Goal: Task Accomplishment & Management: Manage account settings

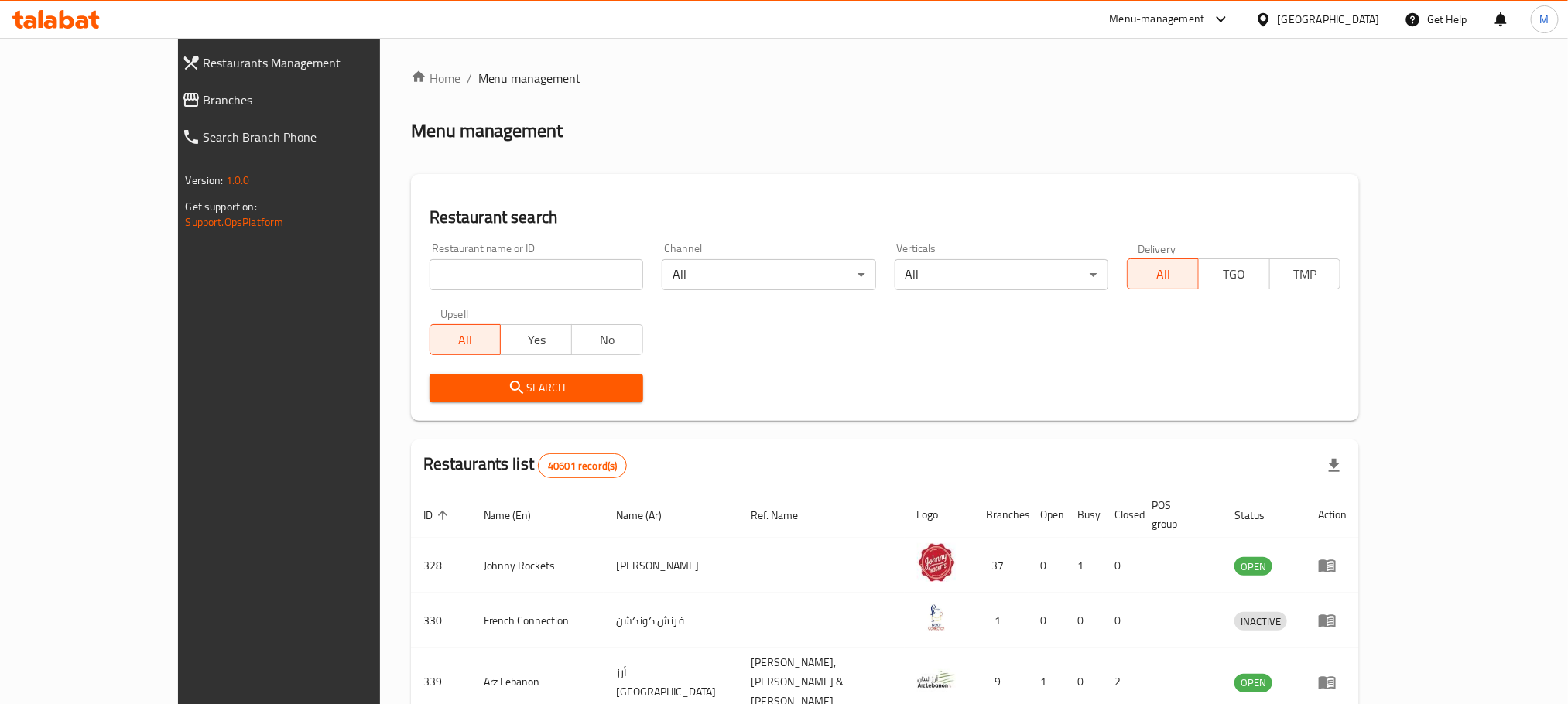
click at [203, 101] on span "Branches" at bounding box center [315, 100] width 224 height 18
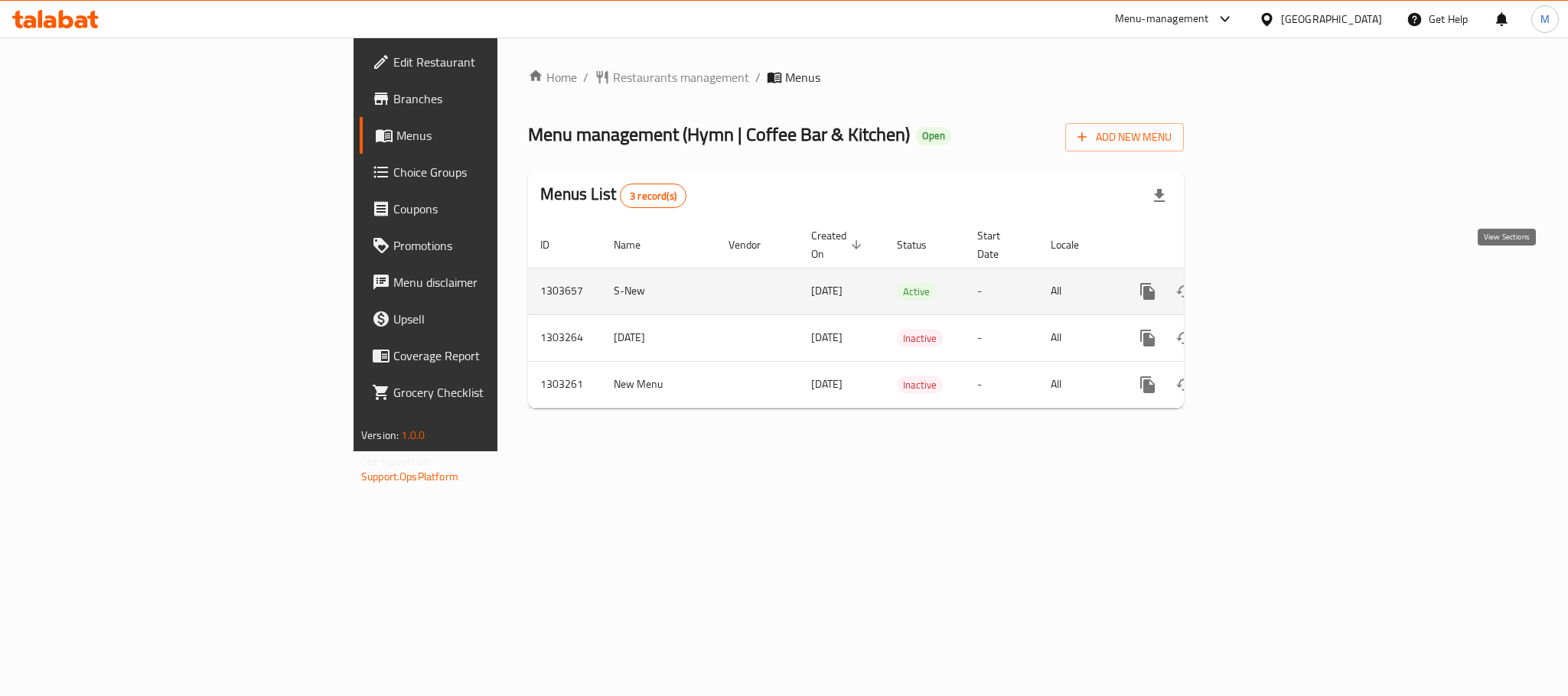
click at [1267, 283] on icon "enhanced table" at bounding box center [1258, 292] width 18 height 18
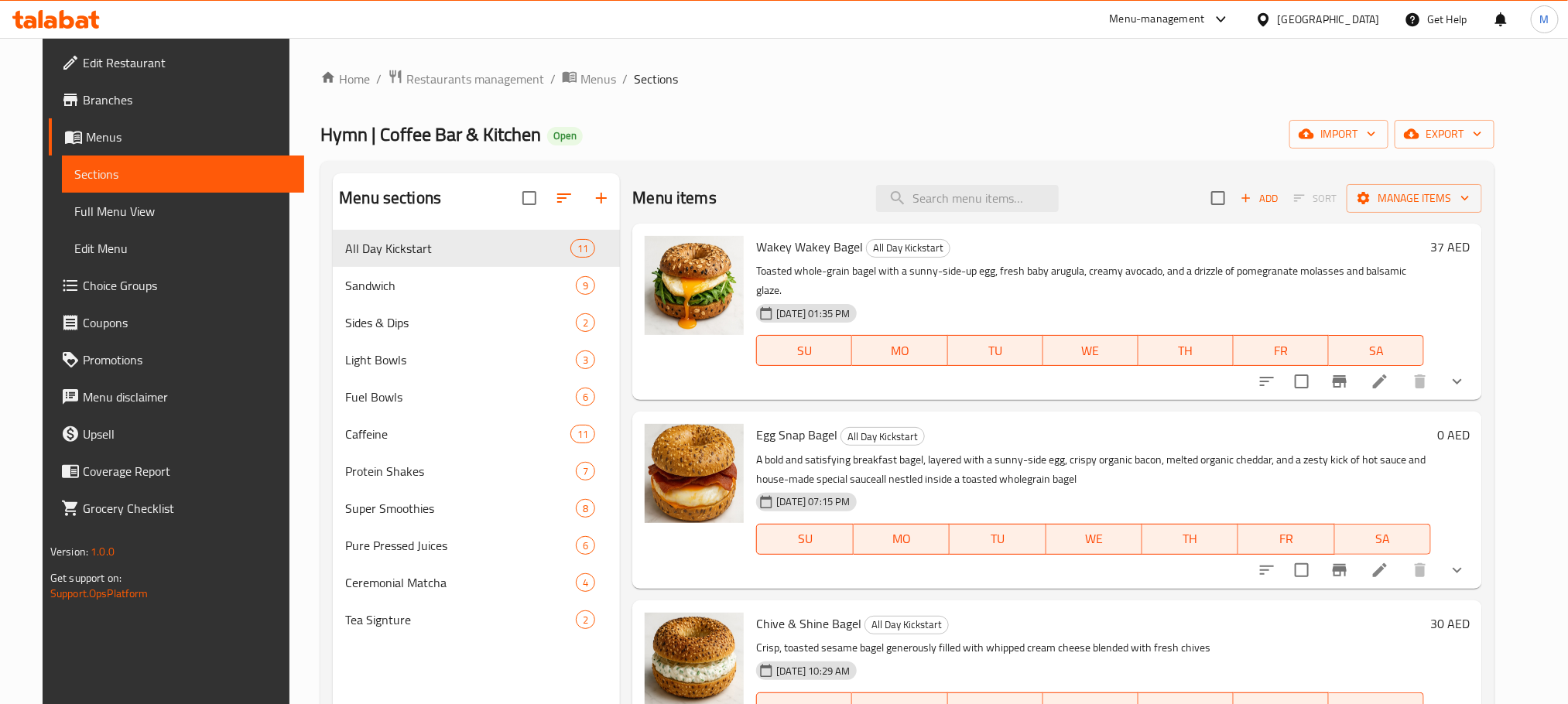
click at [83, 93] on span "Branches" at bounding box center [187, 100] width 209 height 18
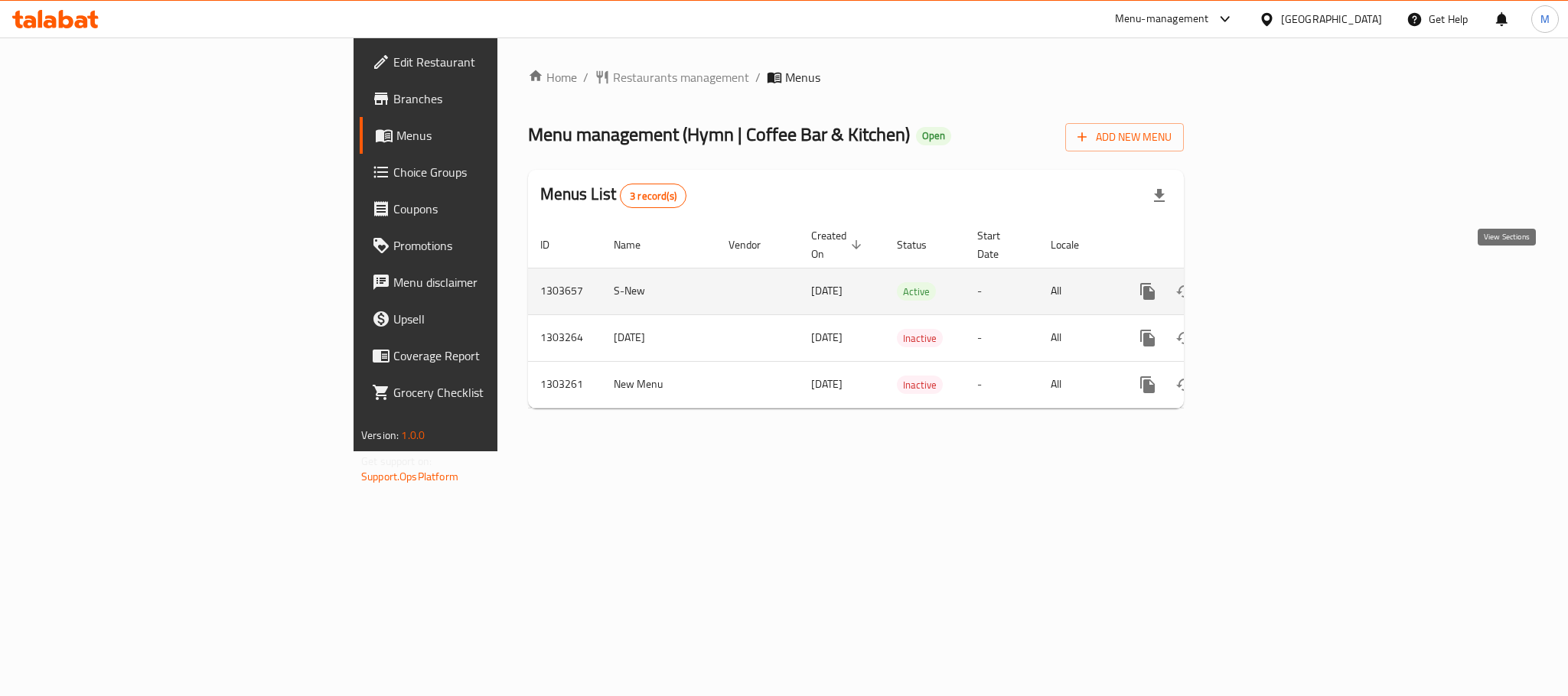
click at [1267, 283] on icon "enhanced table" at bounding box center [1258, 292] width 18 height 18
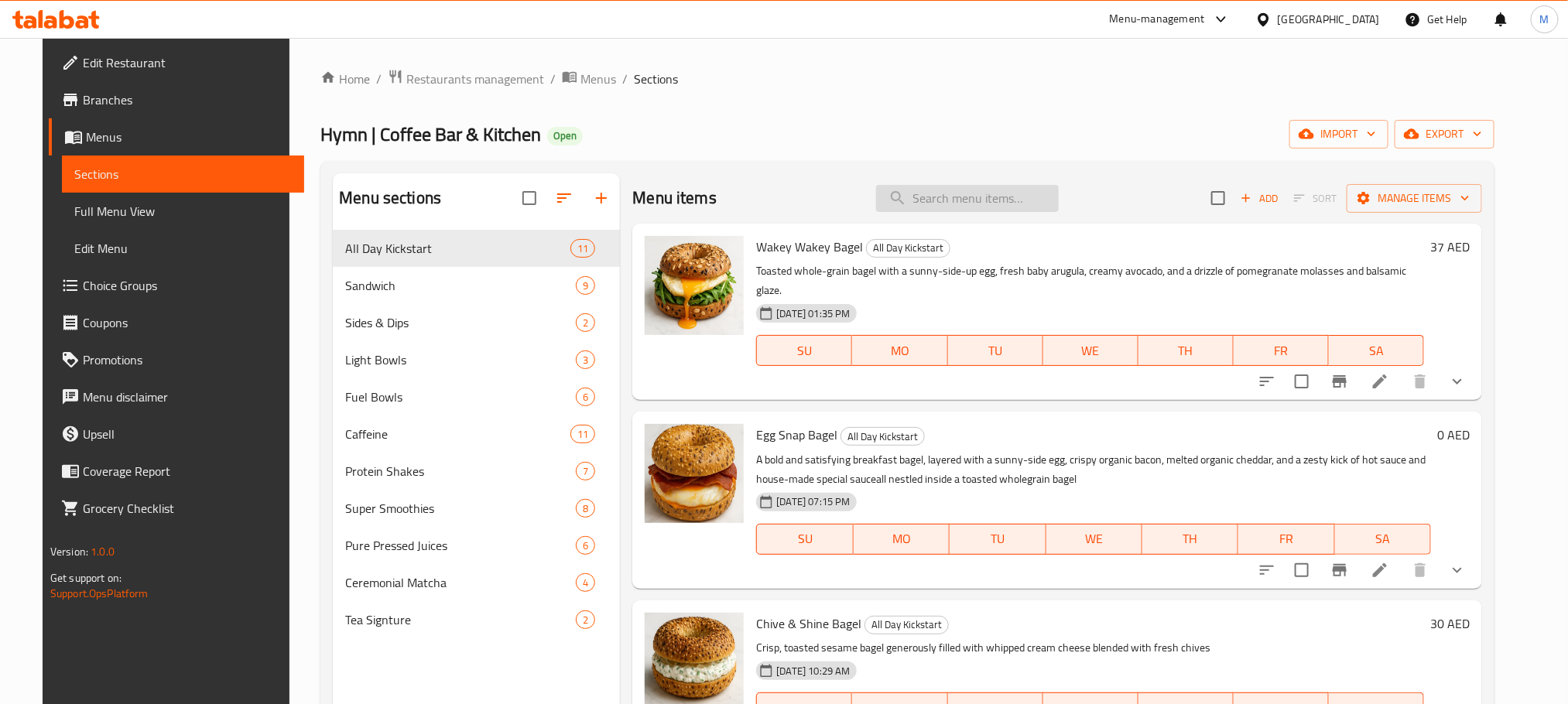
click at [957, 207] on input "search" at bounding box center [967, 198] width 183 height 27
paste input "Egg Snap Bagel"
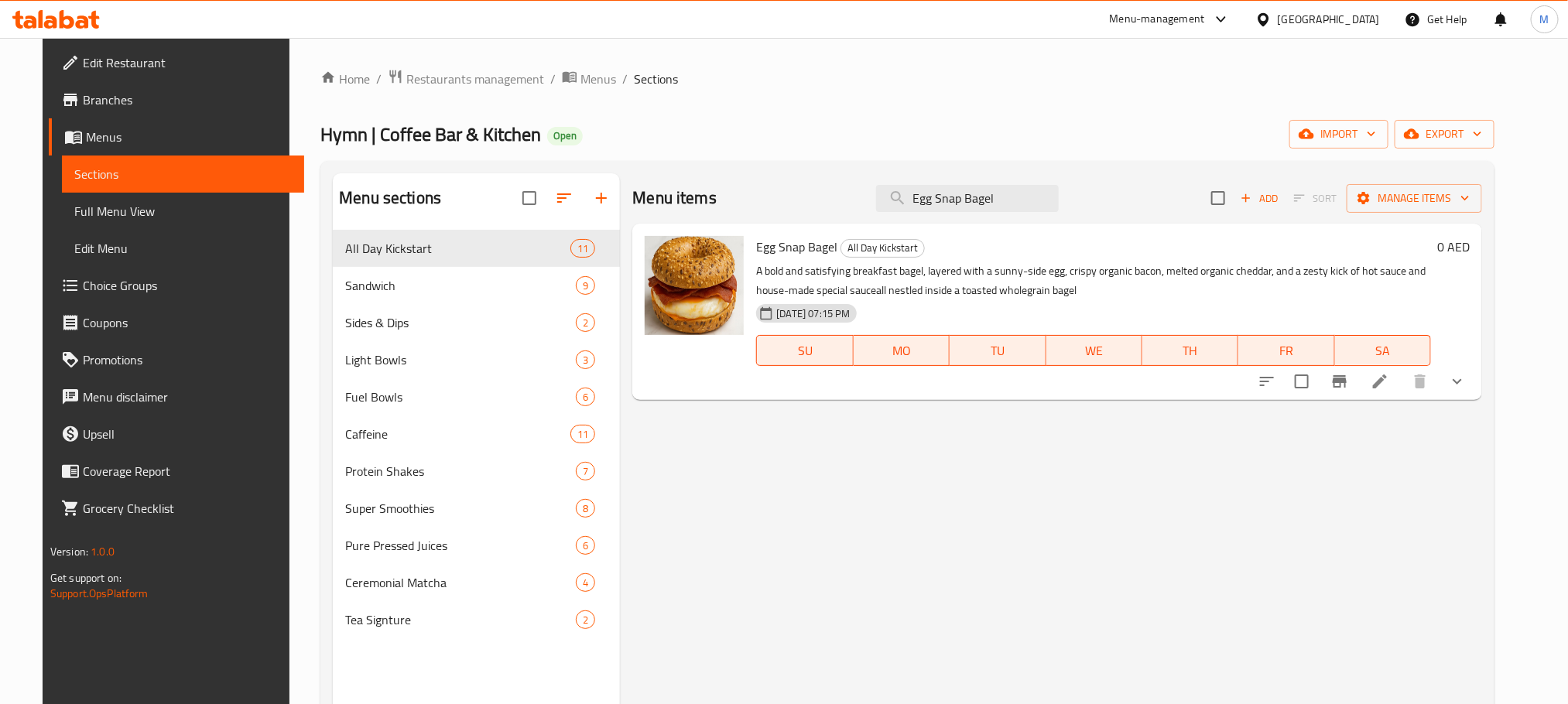
type input "Egg Snap Bagel"
drag, startPoint x: 1493, startPoint y: 388, endPoint x: 1327, endPoint y: 392, distance: 166.0
click at [1466, 388] on icon "show more" at bounding box center [1457, 382] width 18 height 18
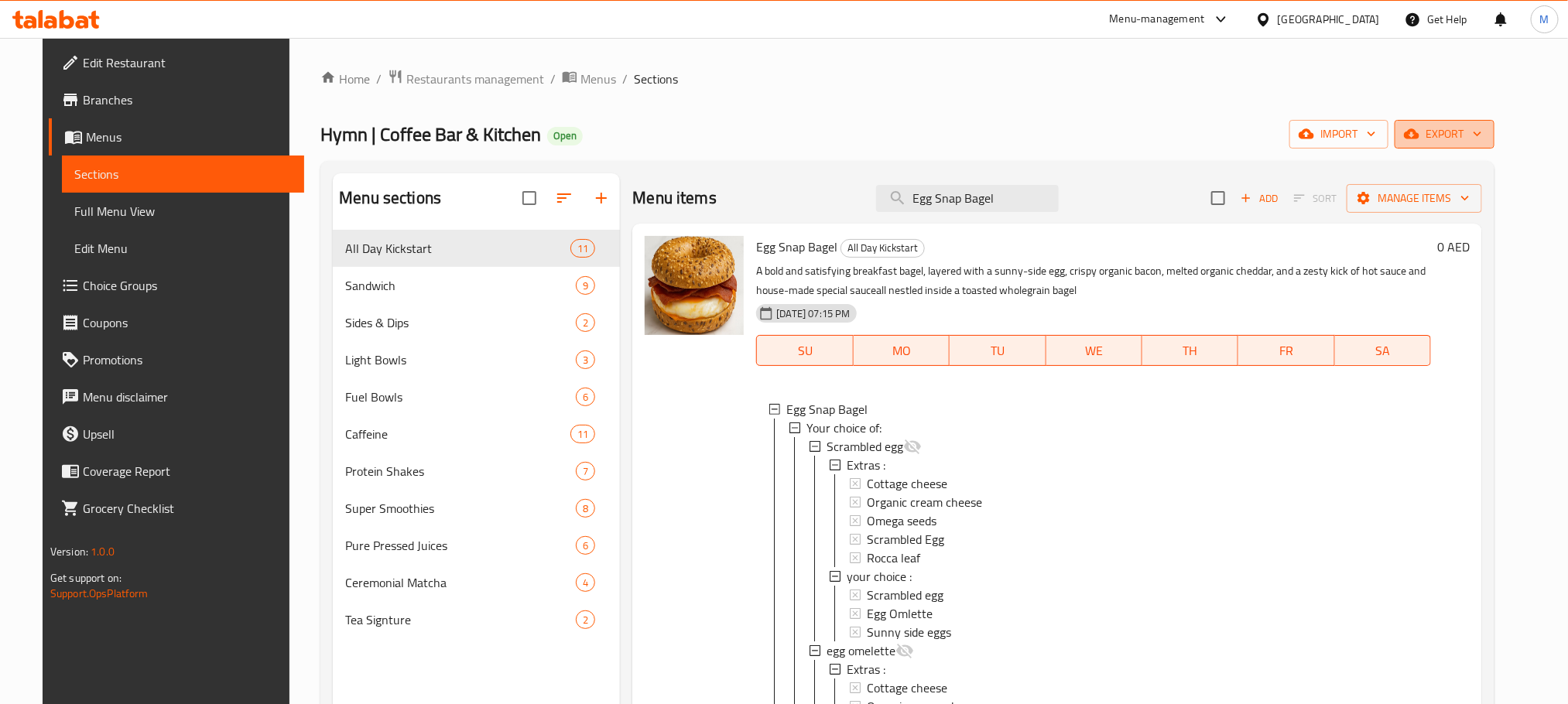
click at [1485, 140] on icon "button" at bounding box center [1477, 134] width 16 height 16
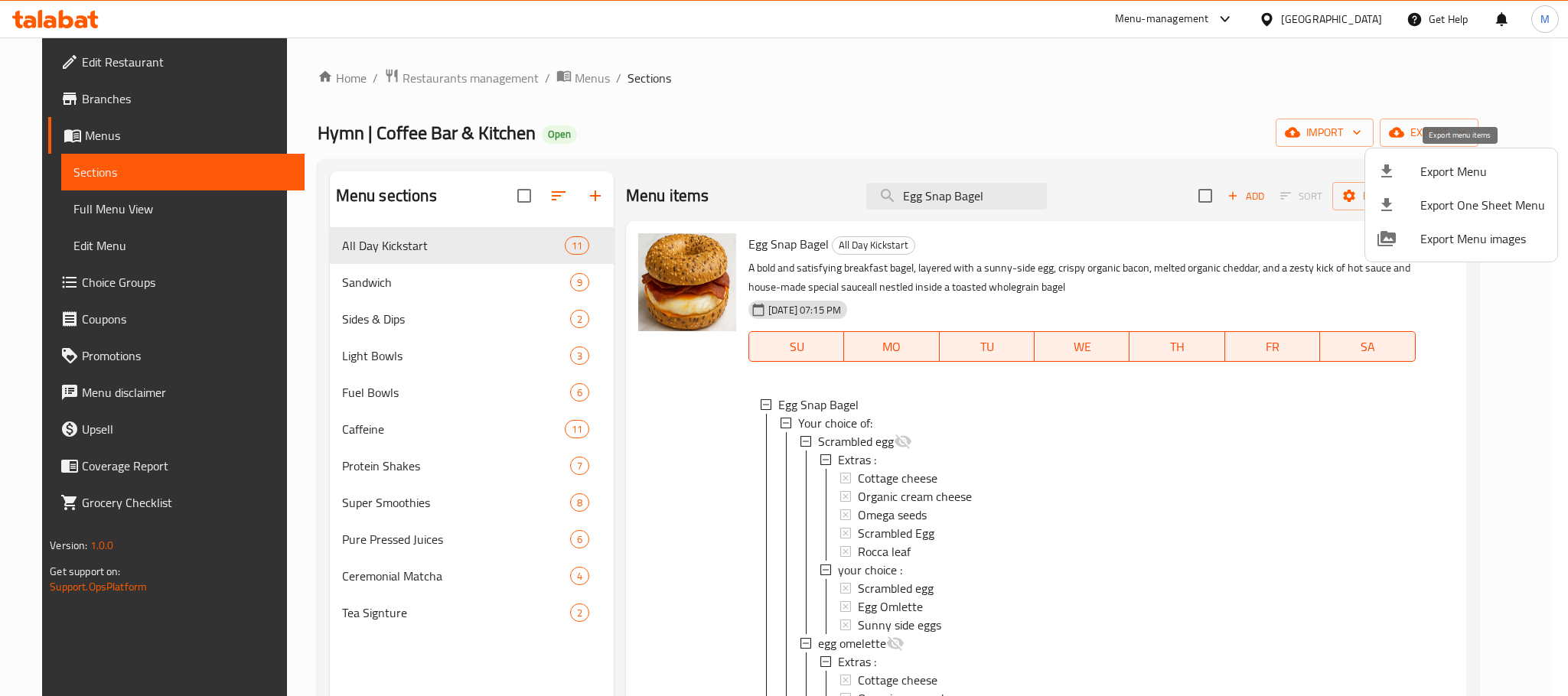
click at [1429, 167] on span "Export Menu" at bounding box center [1483, 172] width 125 height 18
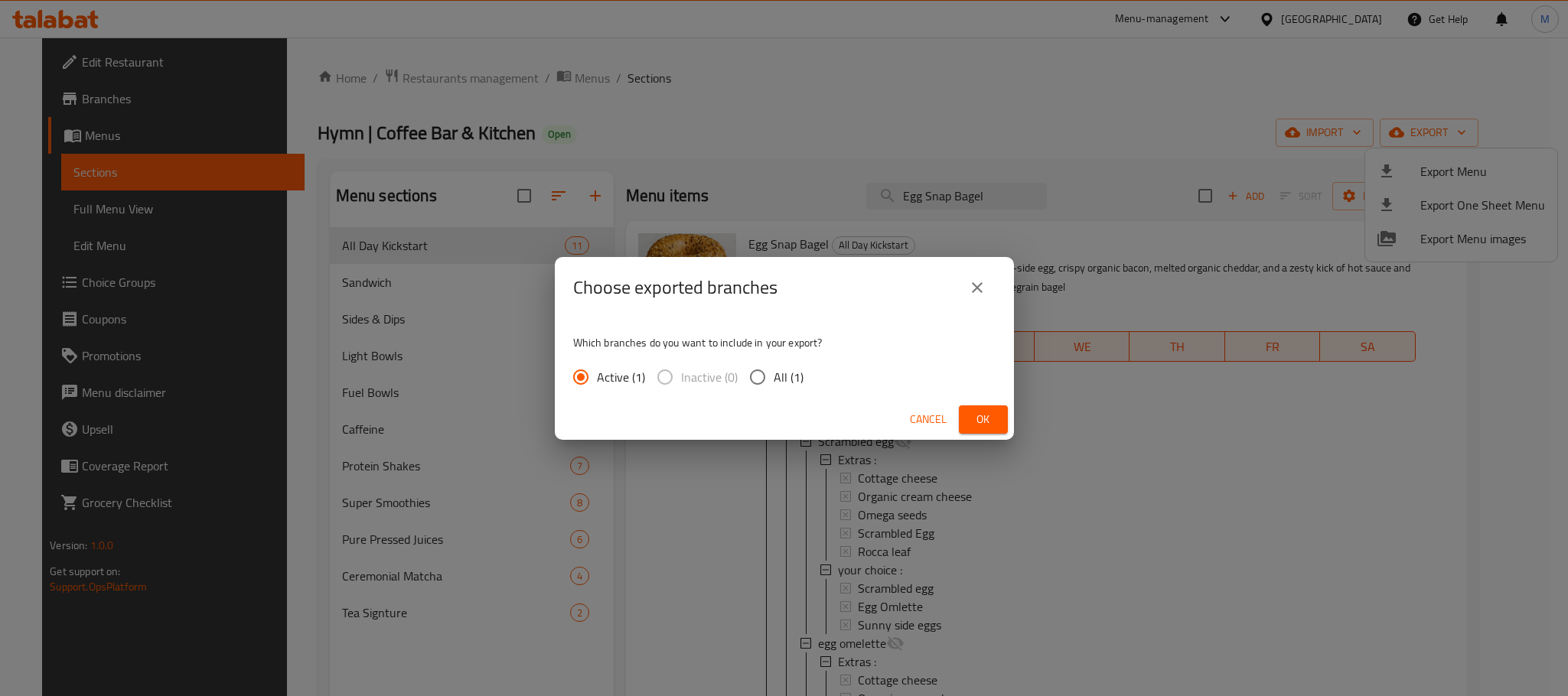
click at [989, 421] on span "Ok" at bounding box center [984, 419] width 25 height 19
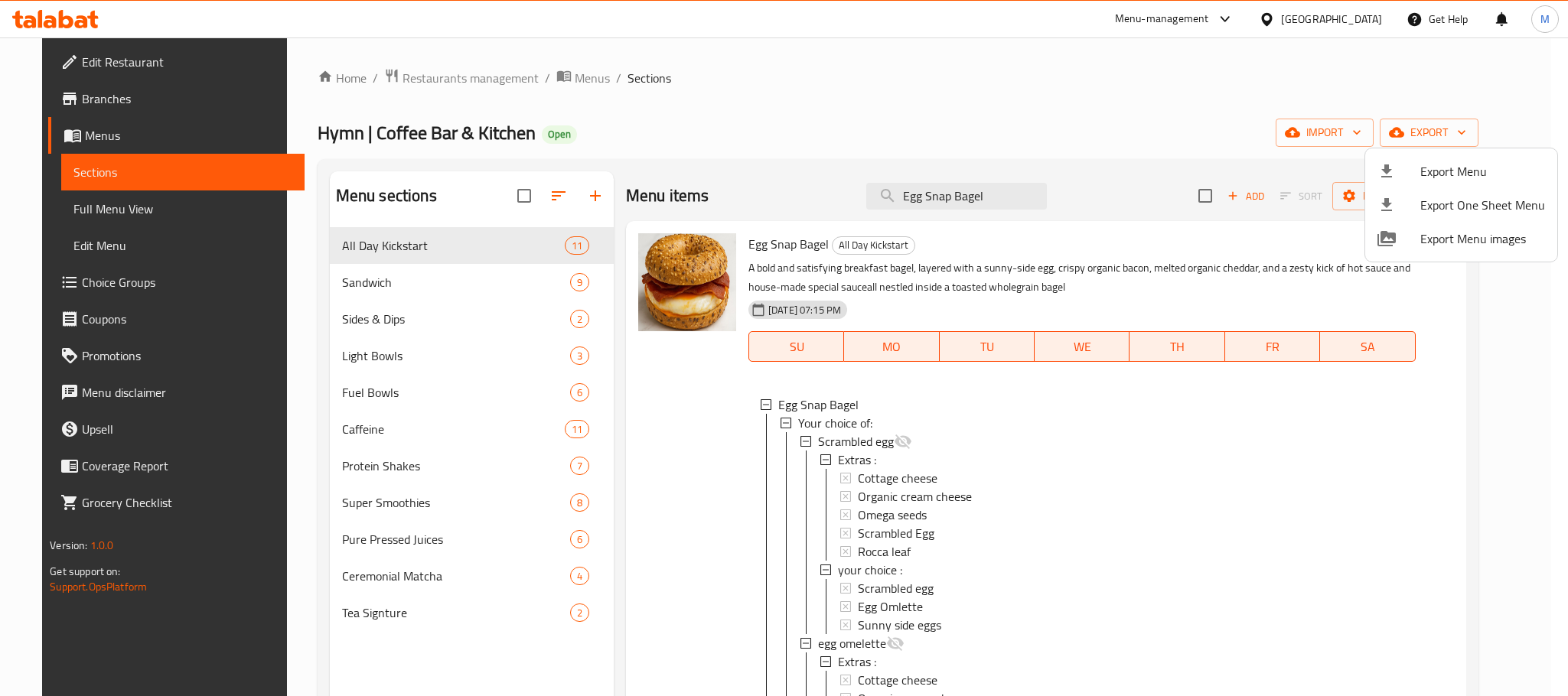
click at [1038, 69] on div at bounding box center [784, 348] width 1568 height 696
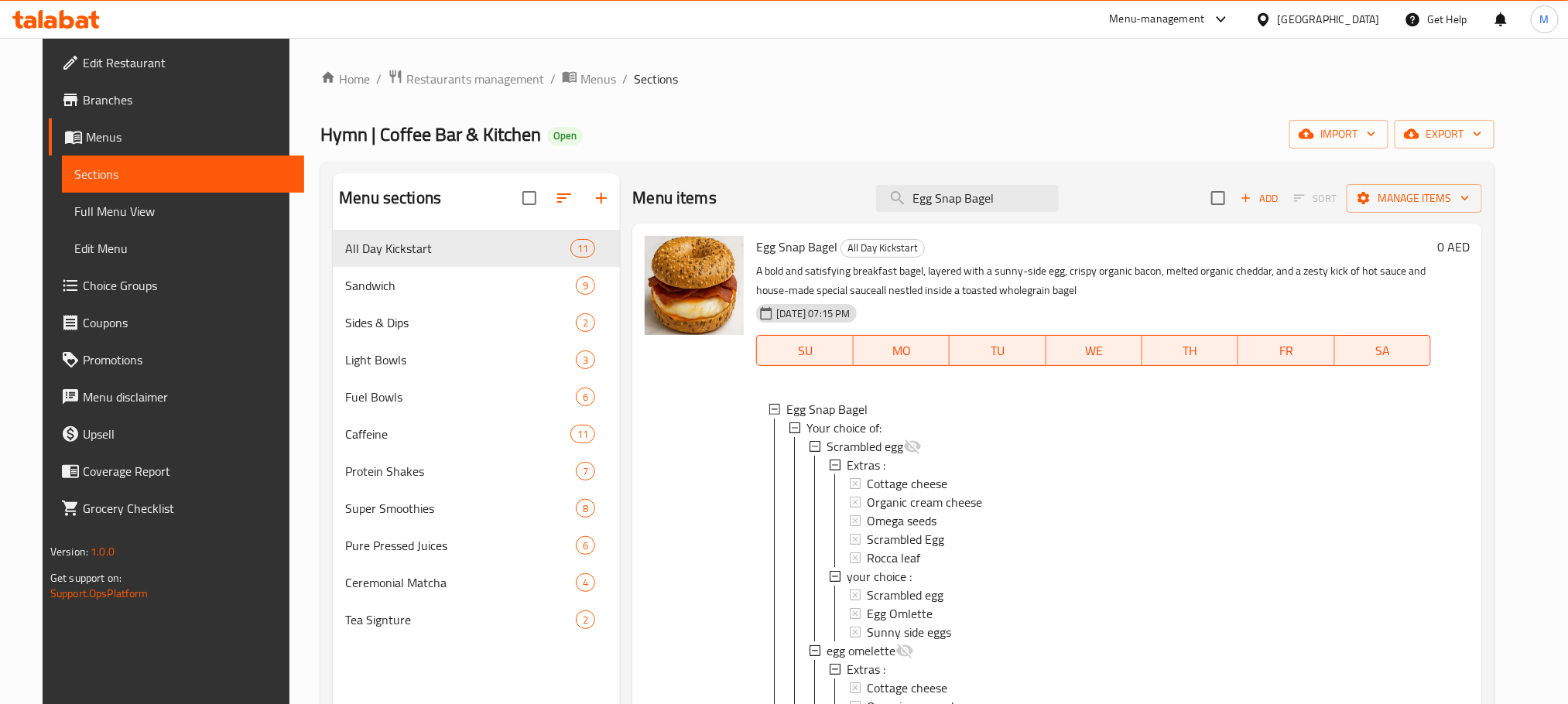
click at [47, 18] on icon at bounding box center [50, 22] width 13 height 13
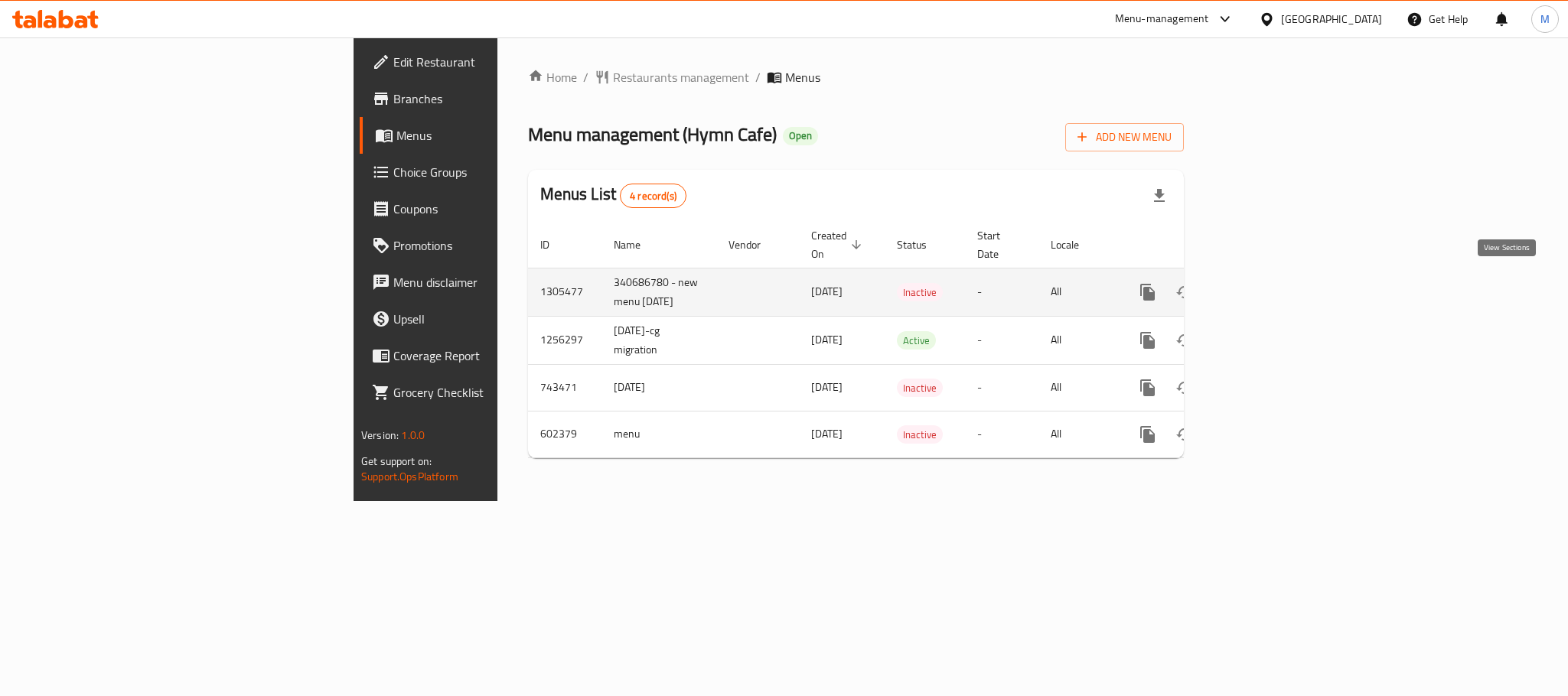
click at [1267, 287] on icon "enhanced table" at bounding box center [1258, 292] width 18 height 18
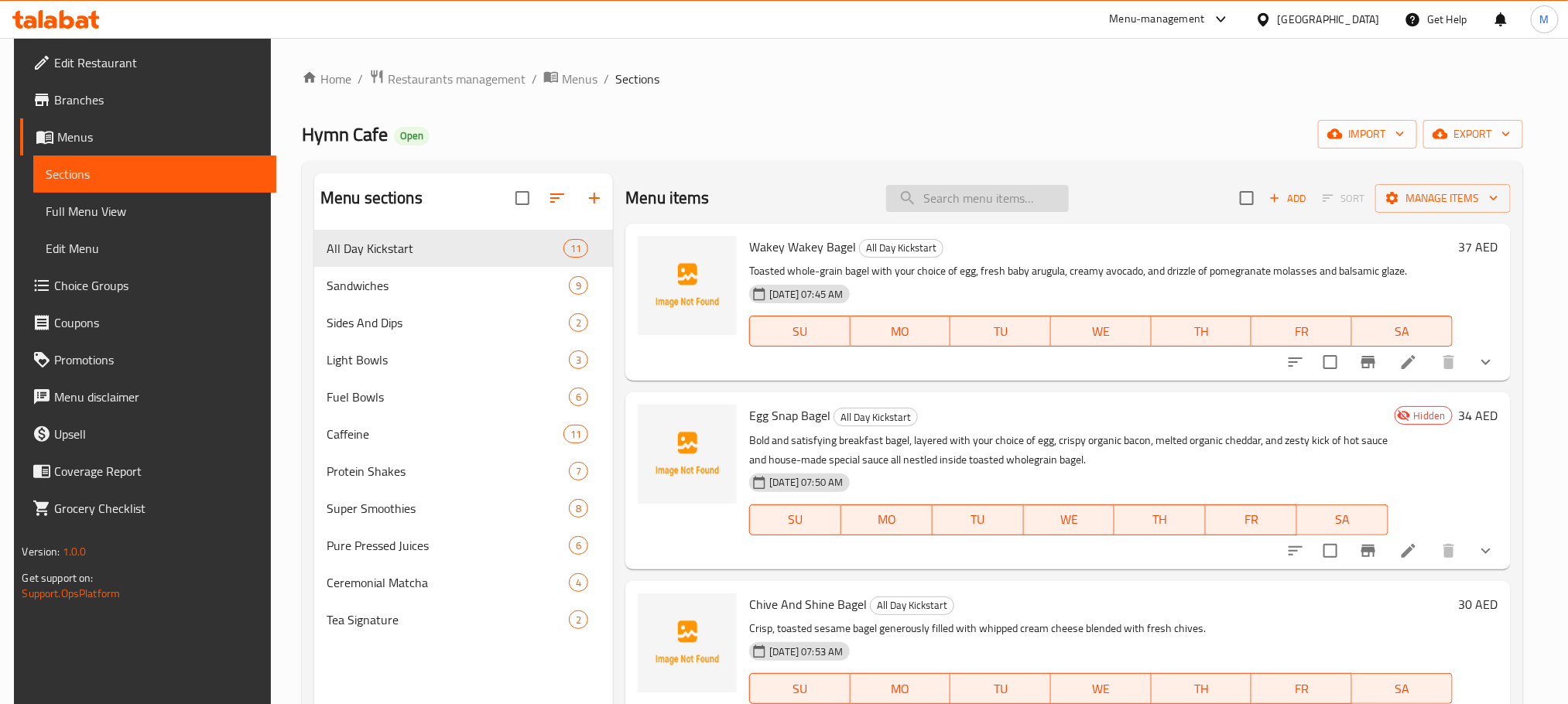
click at [1043, 200] on input "search" at bounding box center [977, 198] width 183 height 27
paste input "Egg Snap Bagel"
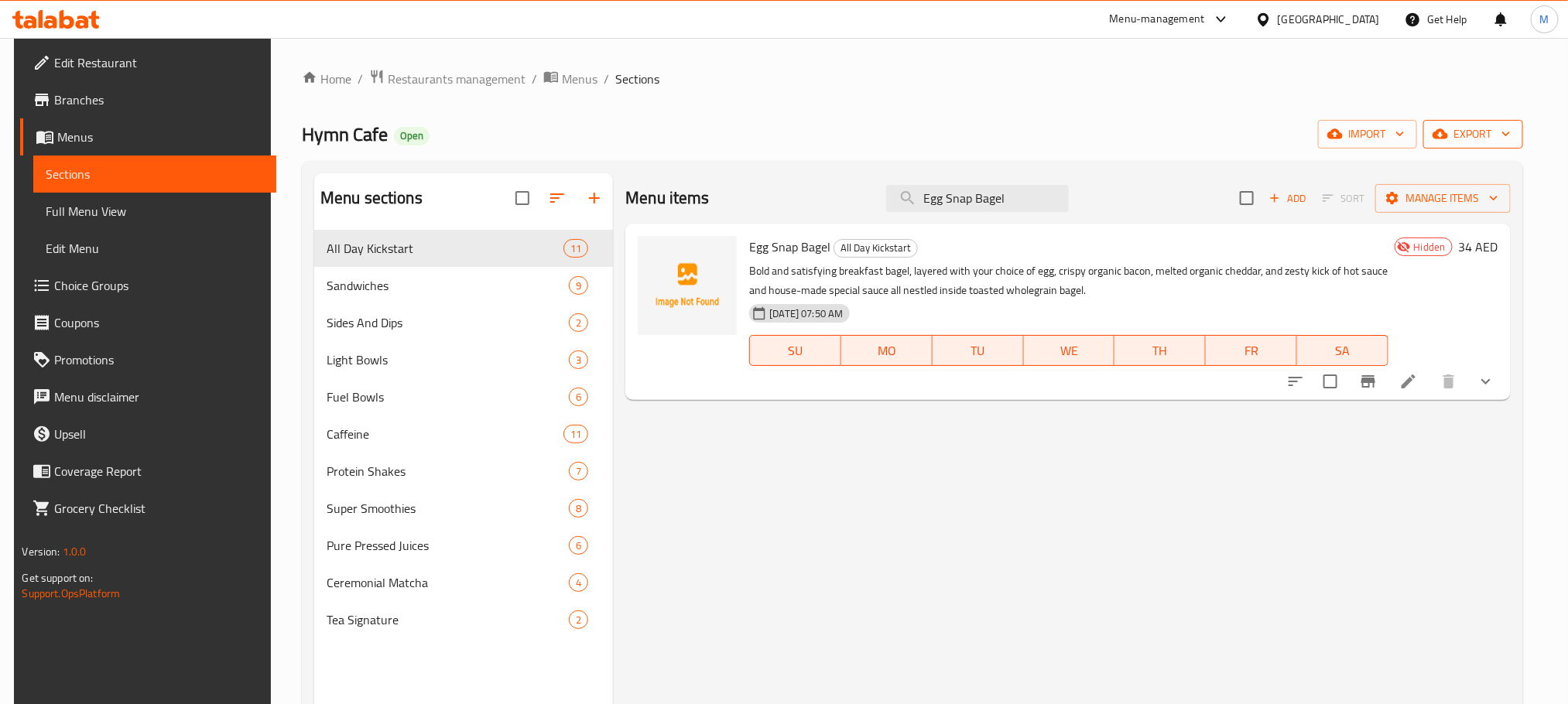
type input "Egg Snap Bagel"
click at [1480, 140] on span "export" at bounding box center [1473, 134] width 75 height 19
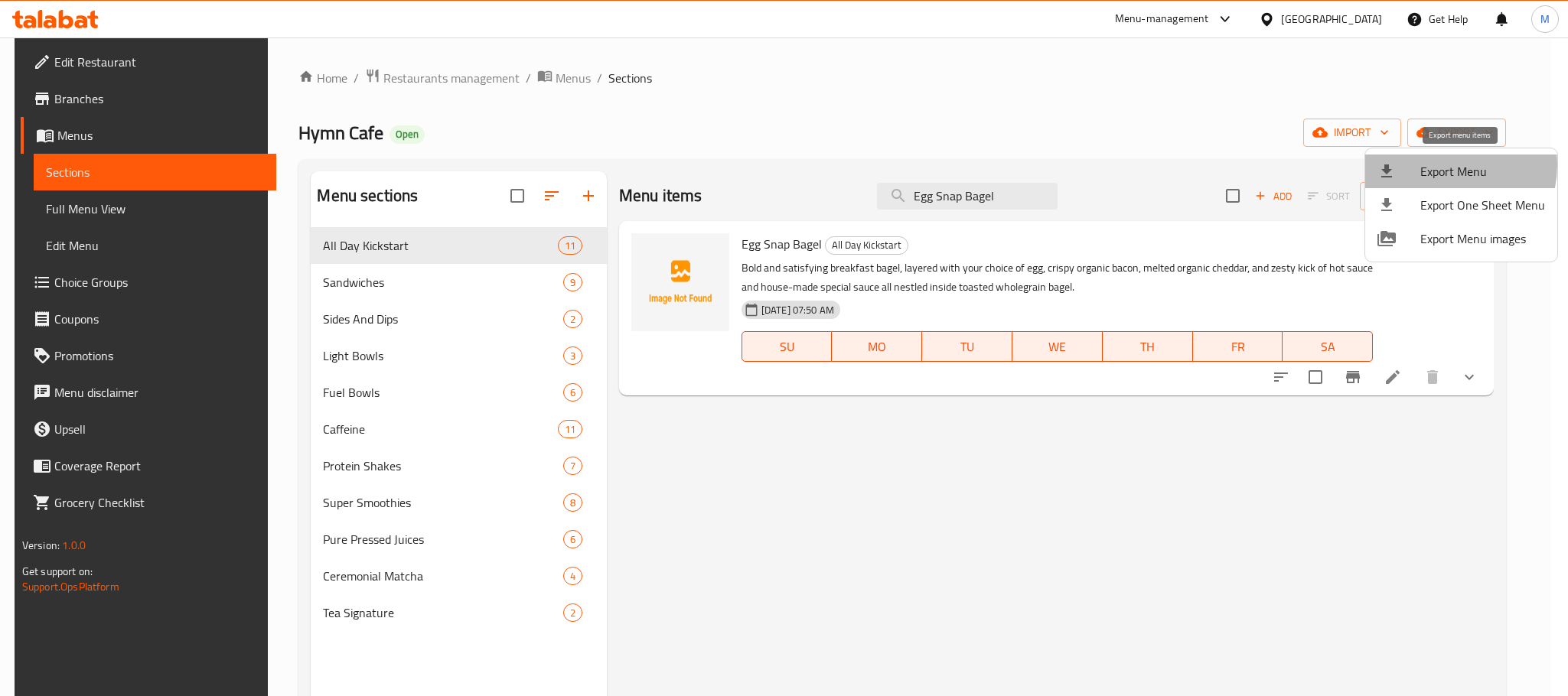
click at [1446, 165] on span "Export Menu" at bounding box center [1483, 172] width 125 height 18
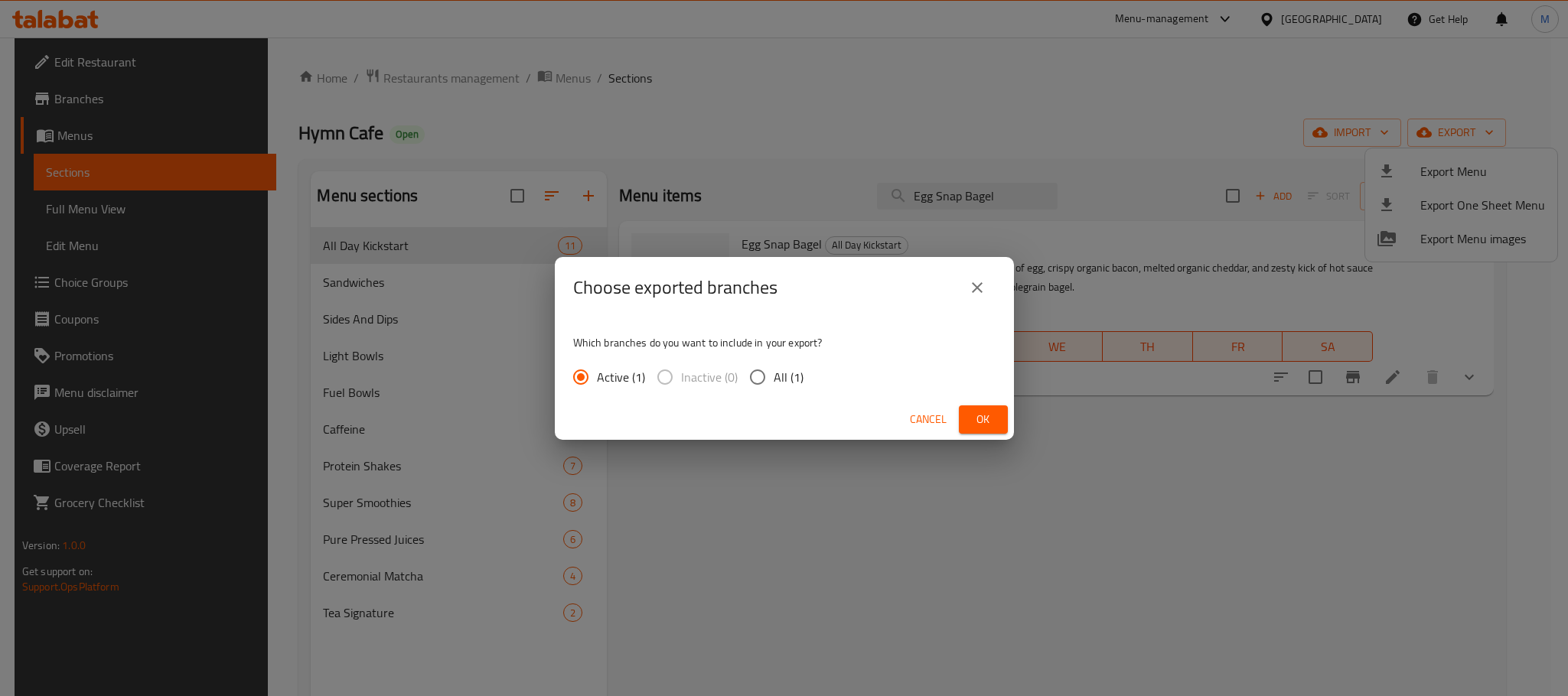
click at [964, 420] on button "Ok" at bounding box center [984, 419] width 49 height 29
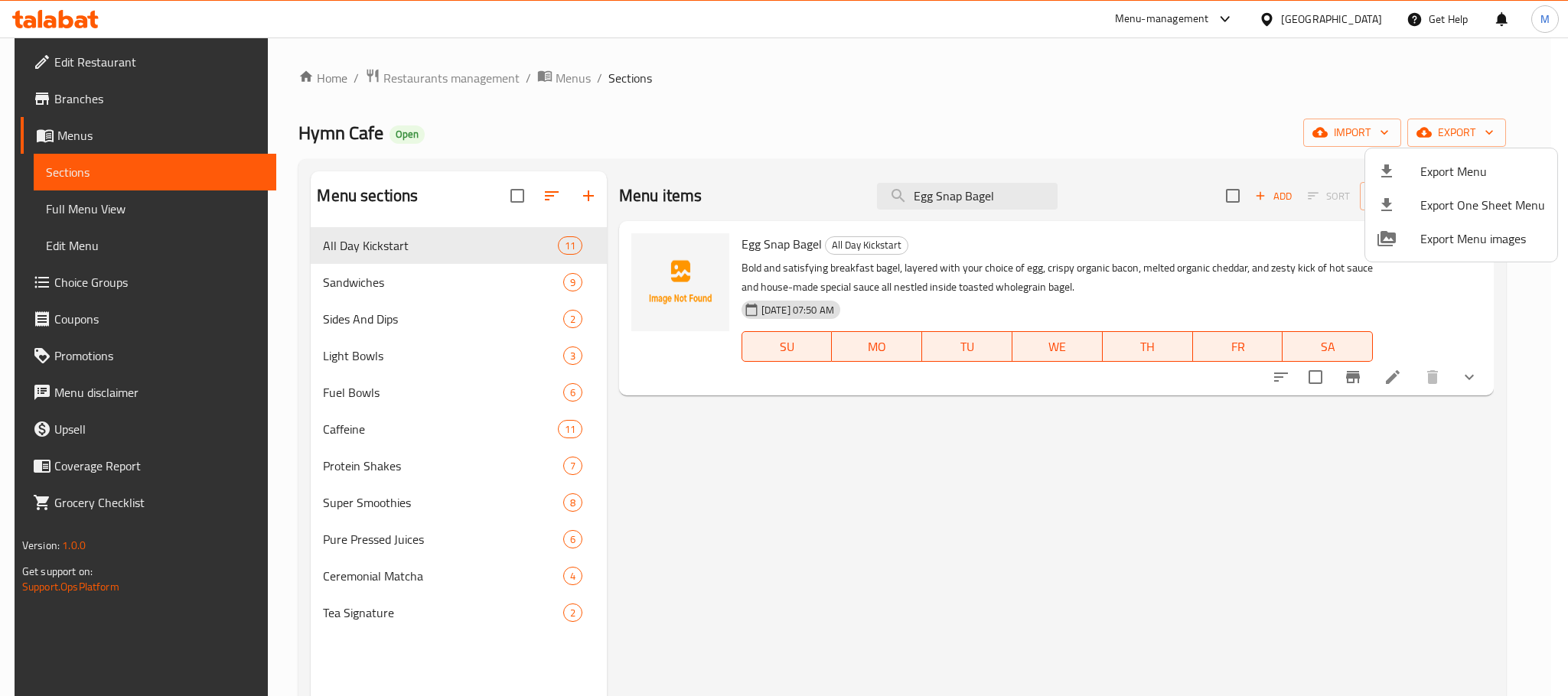
drag, startPoint x: 875, startPoint y: 96, endPoint x: 857, endPoint y: 100, distance: 18.4
click at [875, 96] on div at bounding box center [784, 348] width 1568 height 696
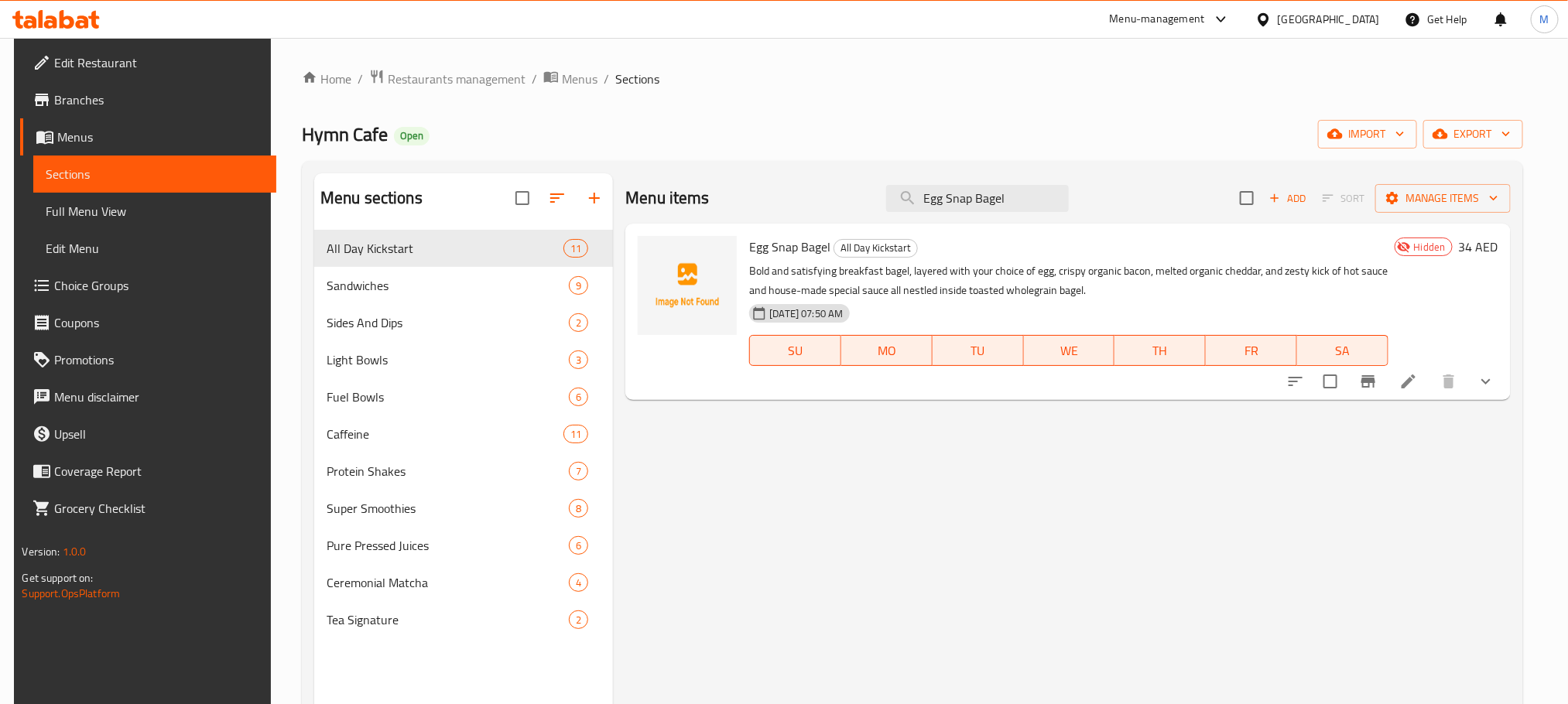
click at [791, 121] on div "Hymn Cafe Open import export" at bounding box center [912, 134] width 1221 height 29
click at [1418, 388] on icon at bounding box center [1409, 382] width 18 height 18
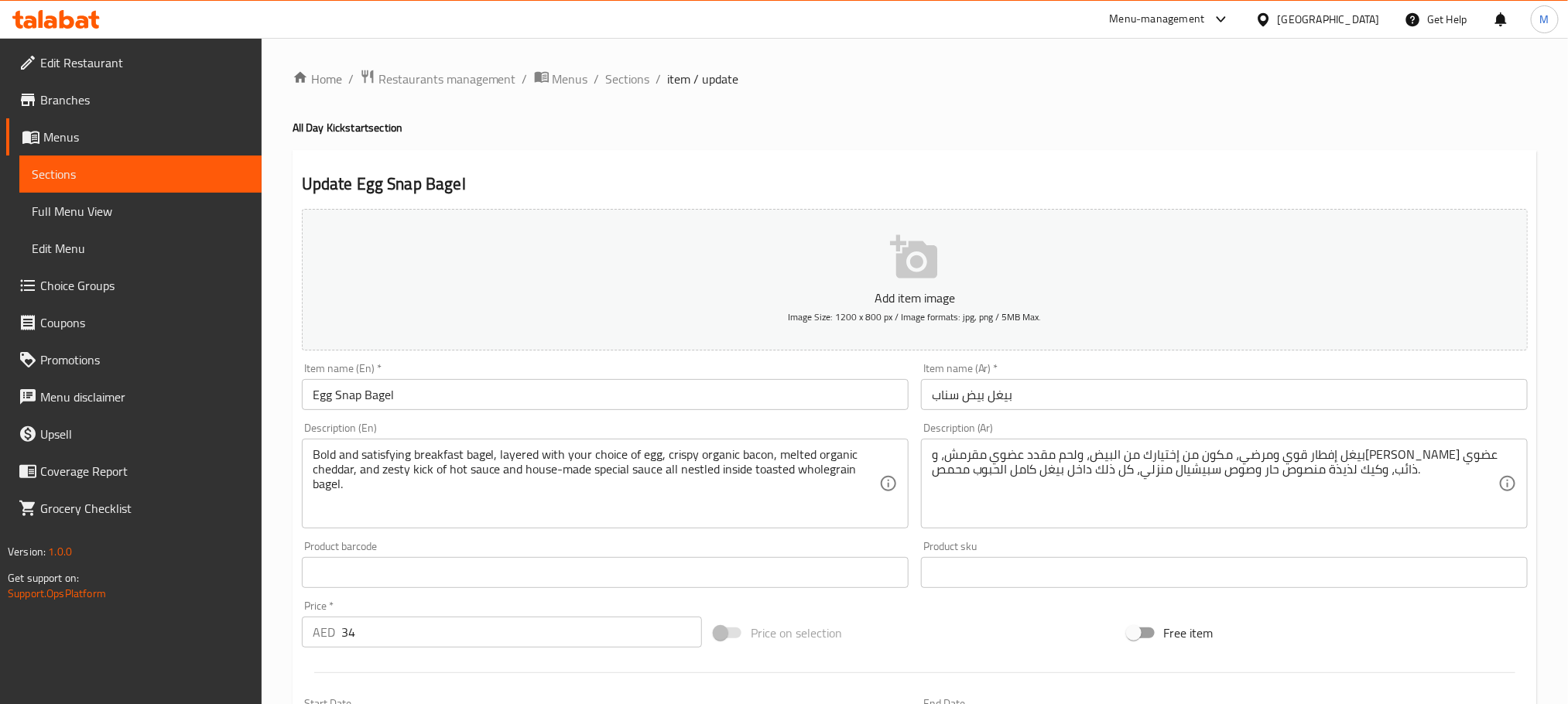
click at [1062, 153] on div "Update Egg Snap Bagel Add item image Image Size: 1200 x 800 px / Image formats:…" at bounding box center [915, 613] width 1244 height 926
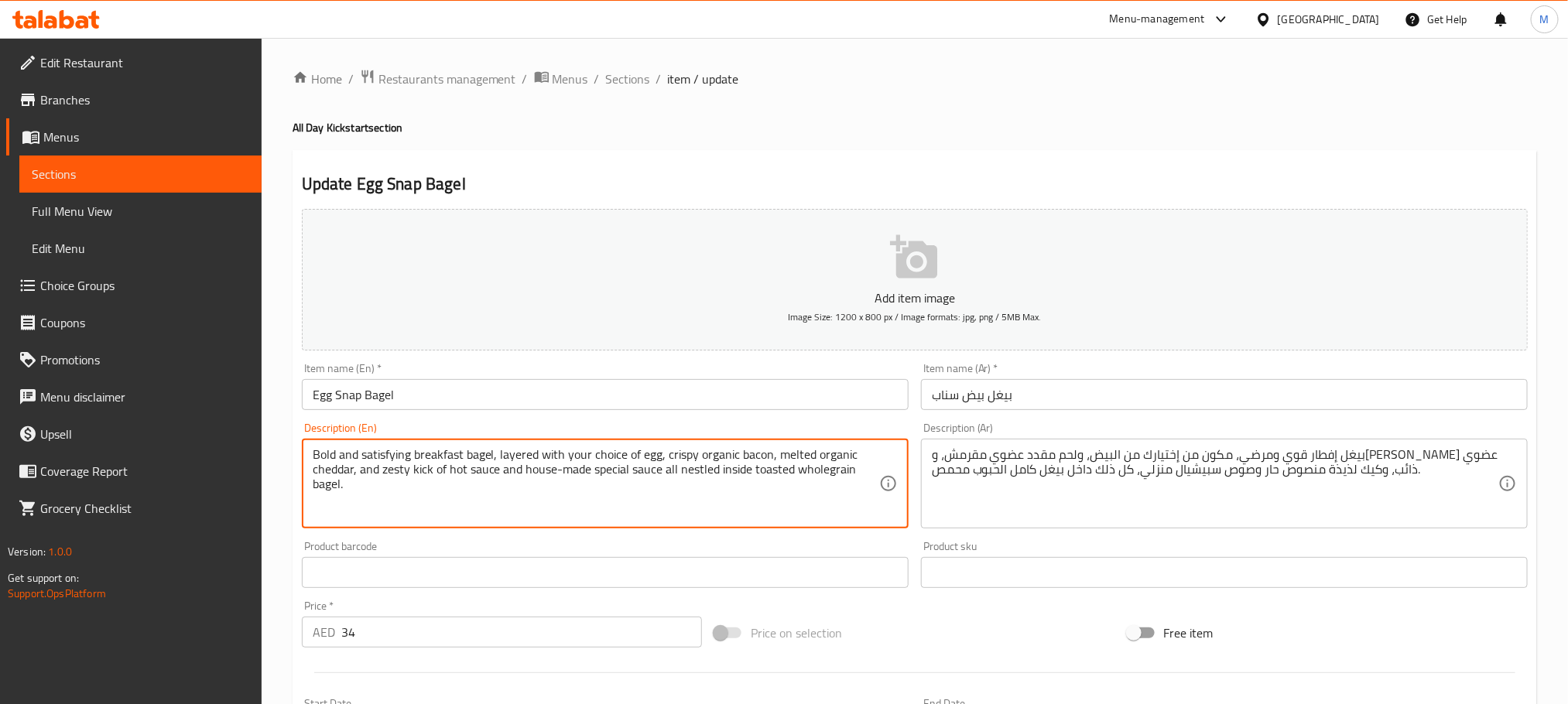
click at [759, 454] on textarea "Bold and satisfying breakfast bagel, layered with your choice of egg, crispy or…" at bounding box center [596, 483] width 567 height 74
paste textarea "eef b"
click at [795, 459] on textarea "Bold and satisfying breakfast bagel, layered with your choice of egg, crispy or…" at bounding box center [596, 483] width 567 height 74
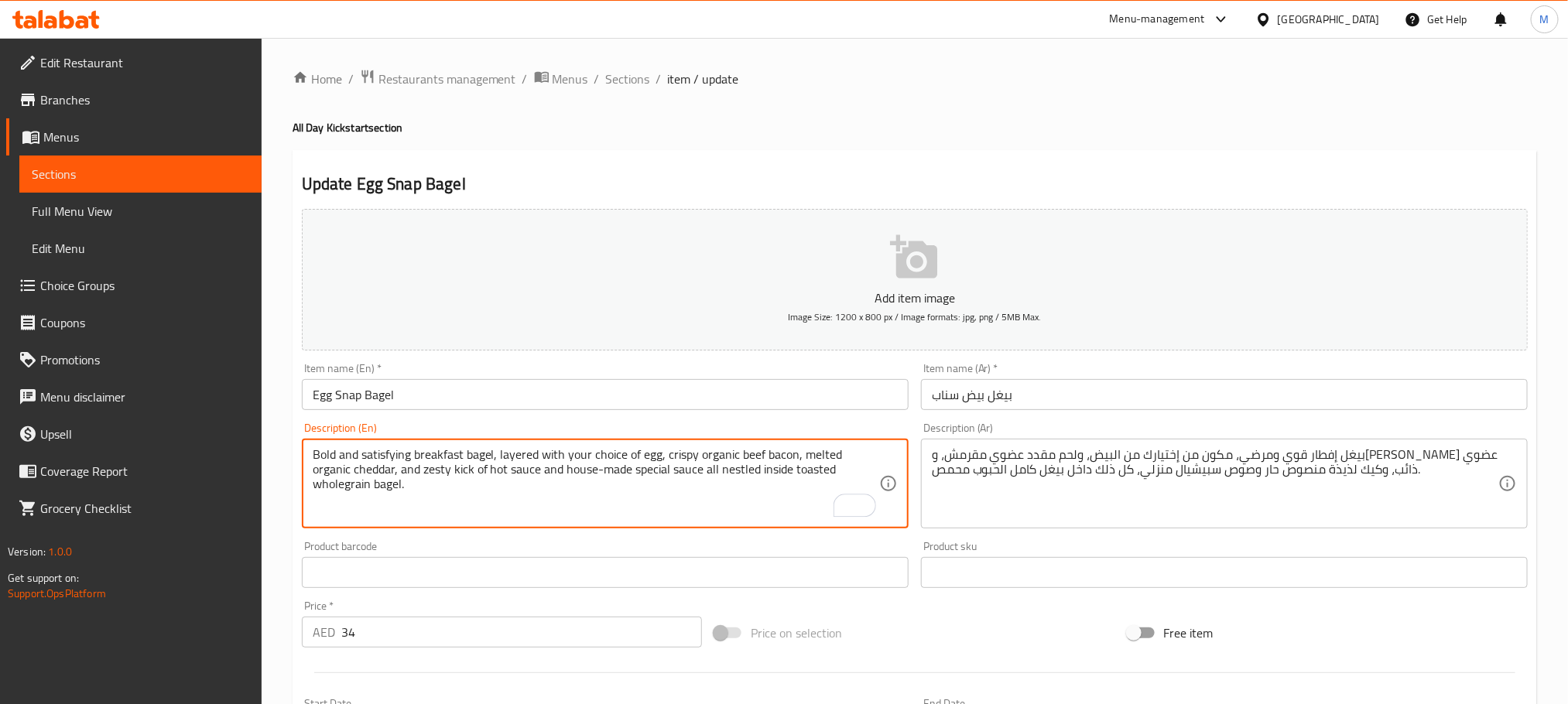
type textarea "Bold and satisfying breakfast bagel, layered with your choice of egg, crispy or…"
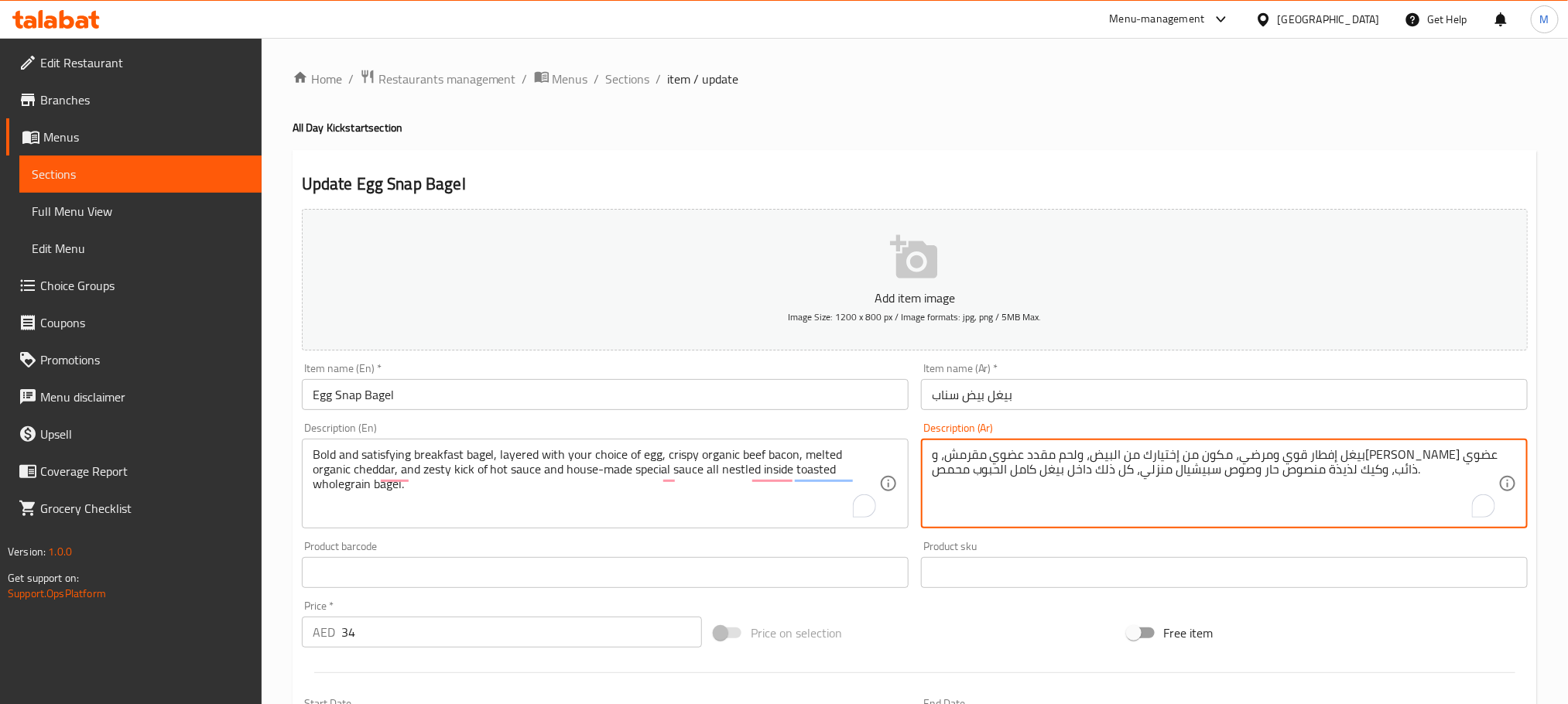
click at [1302, 470] on textarea "بيغل إفطار قوي ومرضي، مكون من إختيارك من البيض، ولحم مقدد عضوي مقرمش، و[PERSON_…" at bounding box center [1215, 483] width 567 height 74
paste textarea "بز بيغل جريء ومرضي للإفطار، مكون من عدة طبقات من البيض حسب اختيارك، ولحم البقر …"
type textarea "خبز بيغل جريء ومرضي للإفطار، مكون من عدة طبقات من البيض حسب اختيارك، ولحم البقر…"
click at [1091, 124] on h4 "All Day Kickstart section" at bounding box center [915, 127] width 1244 height 16
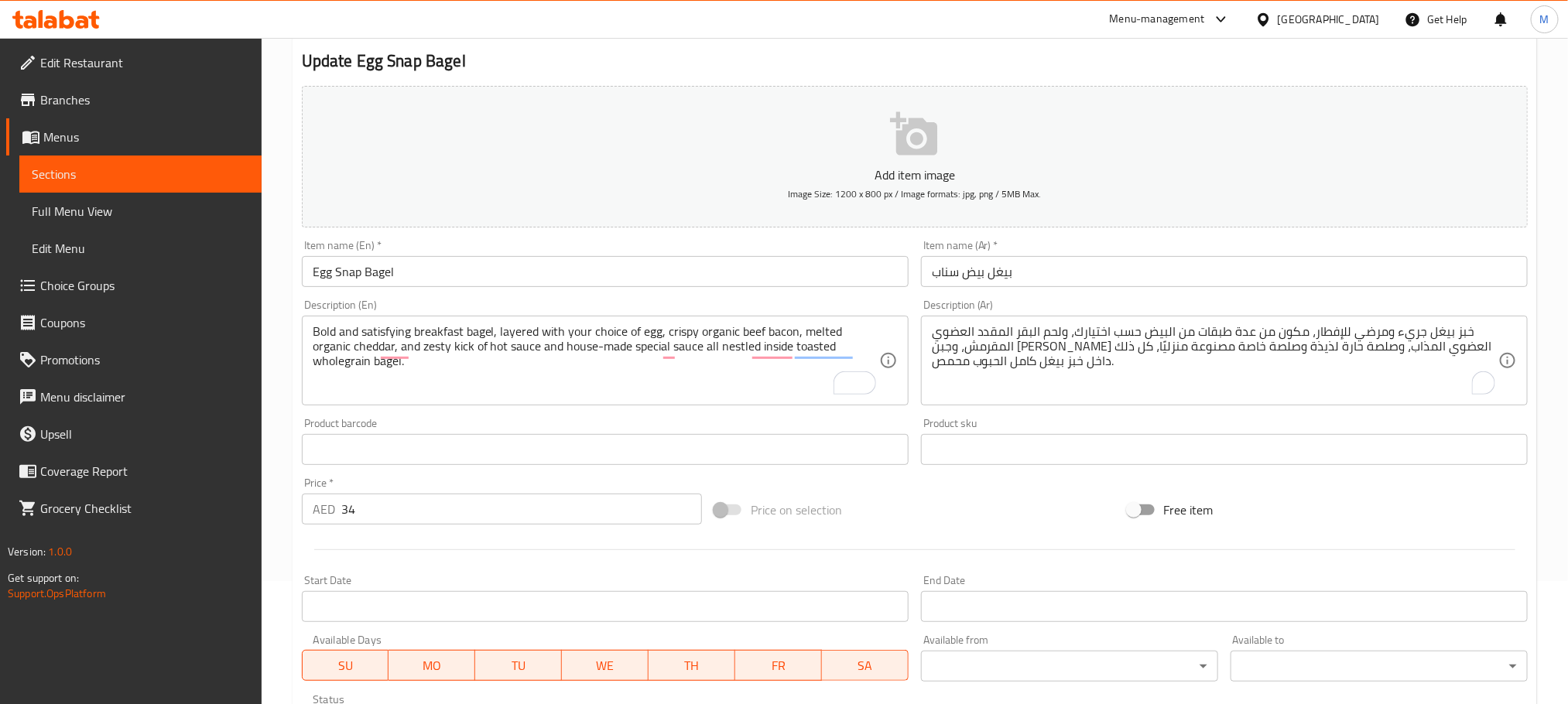
scroll to position [416, 0]
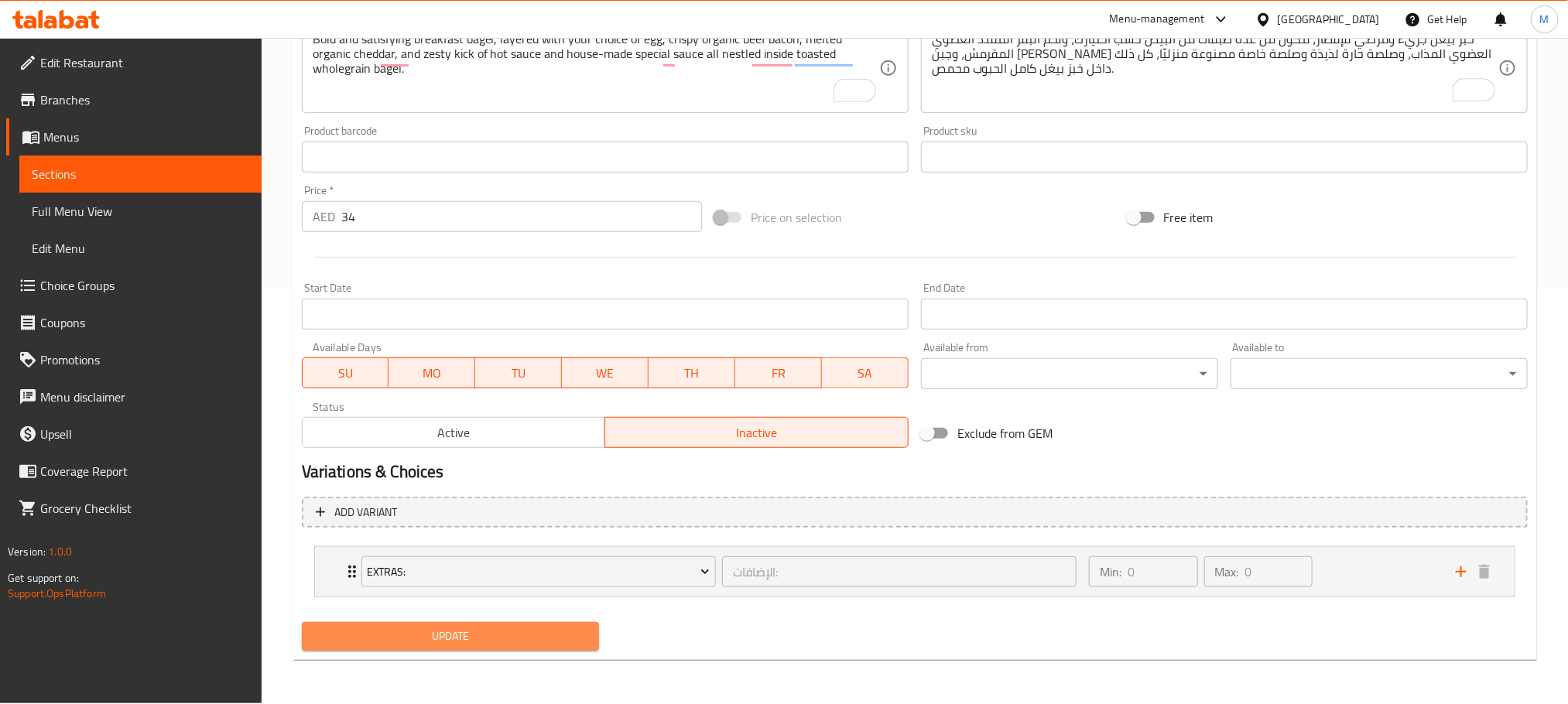
click at [539, 648] on button "Update" at bounding box center [450, 636] width 297 height 29
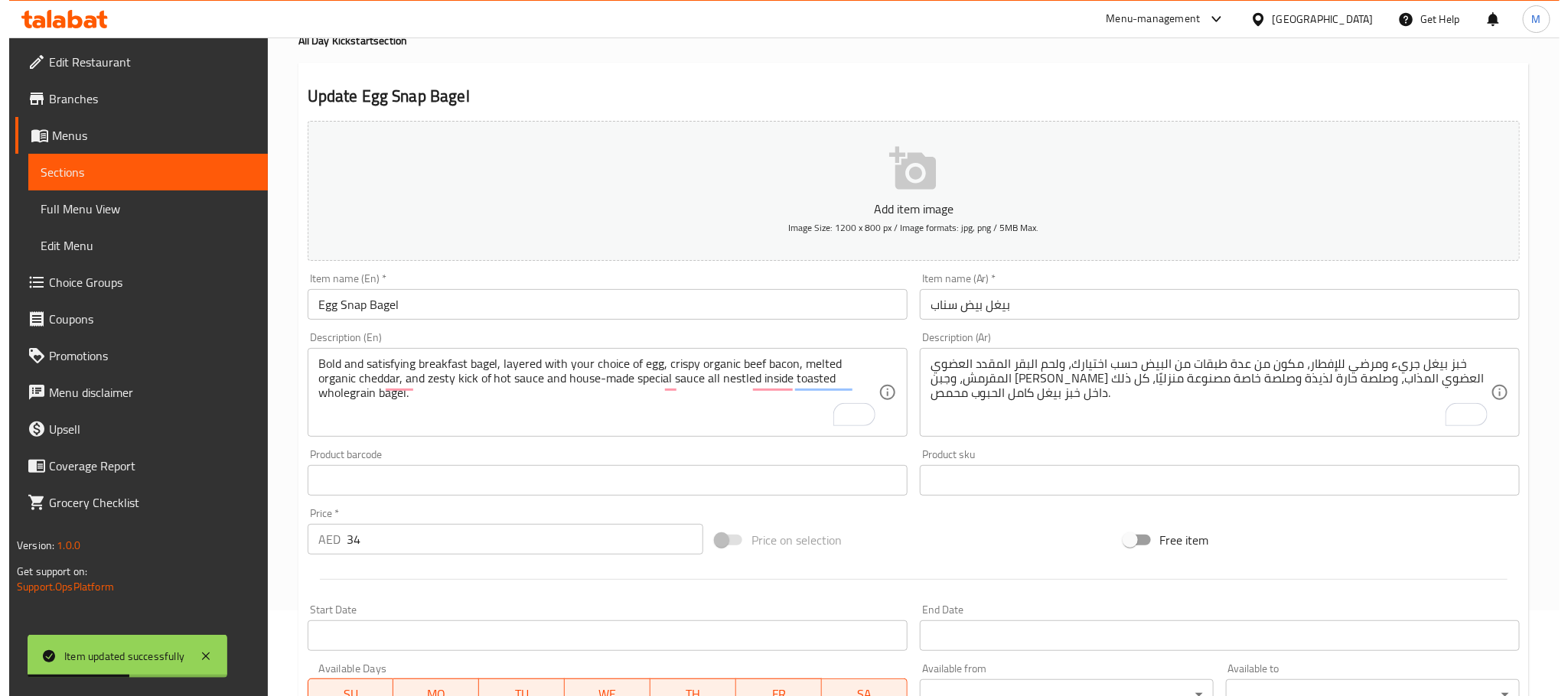
scroll to position [0, 0]
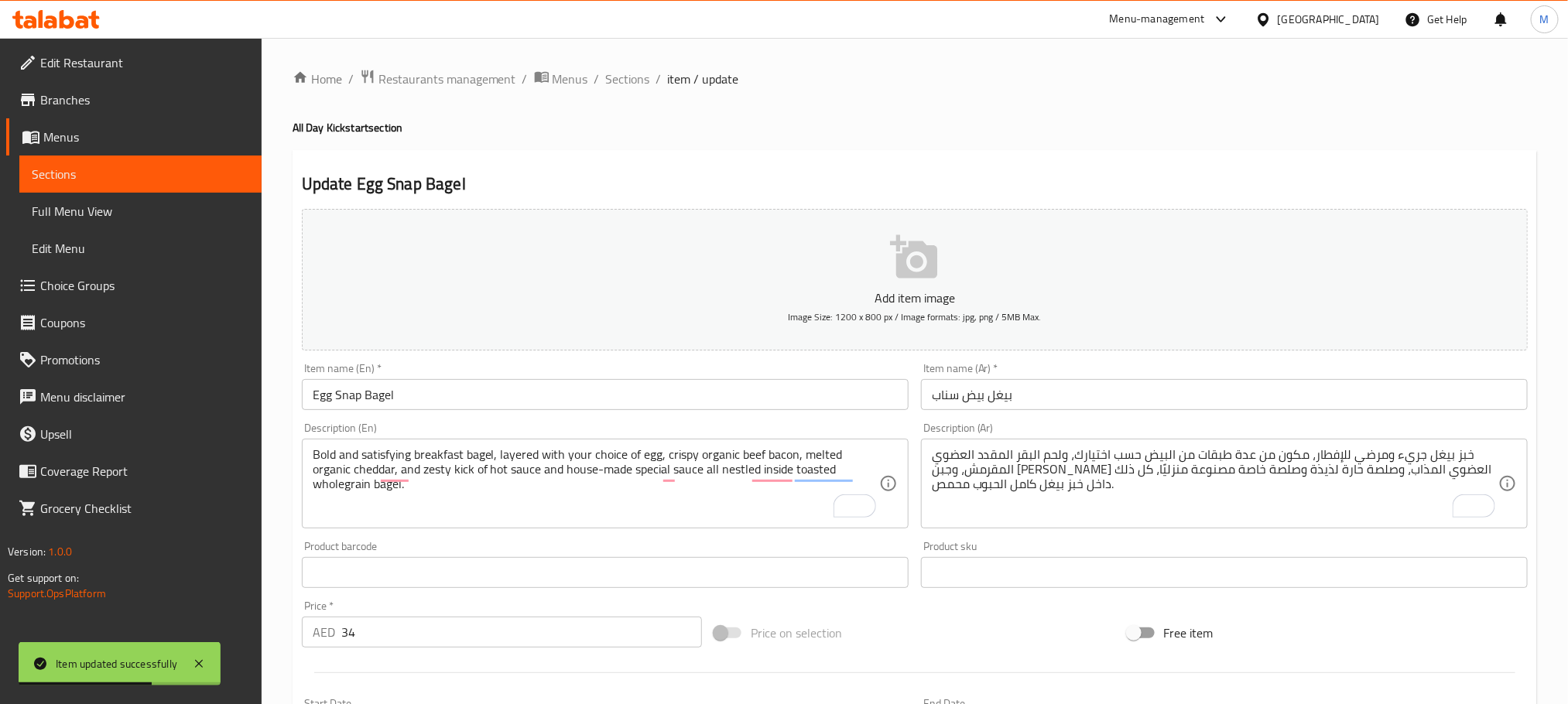
click at [473, 395] on input "Egg Snap Bagel" at bounding box center [605, 394] width 606 height 31
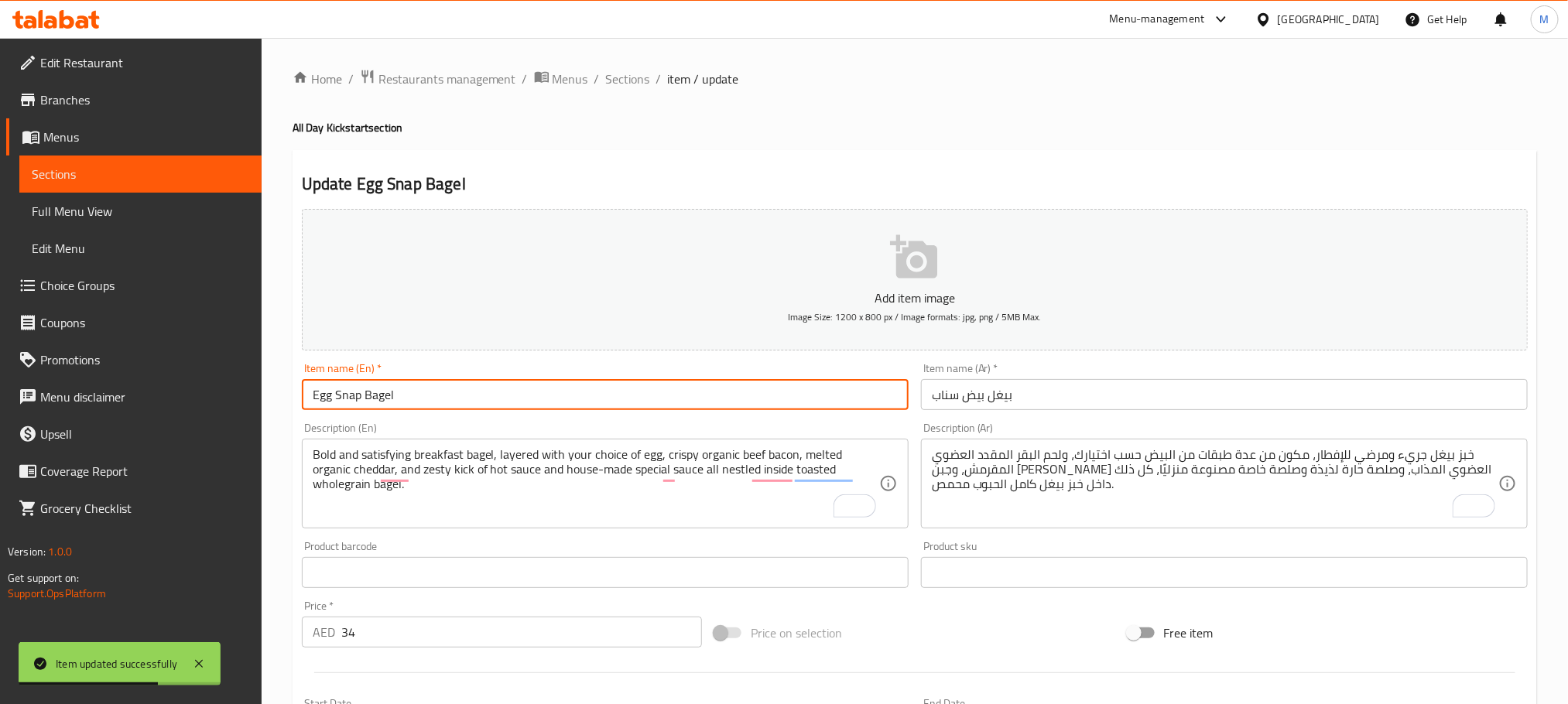
click at [473, 395] on input "Egg Snap Bagel" at bounding box center [605, 394] width 606 height 31
click at [623, 82] on span "Sections" at bounding box center [627, 78] width 44 height 18
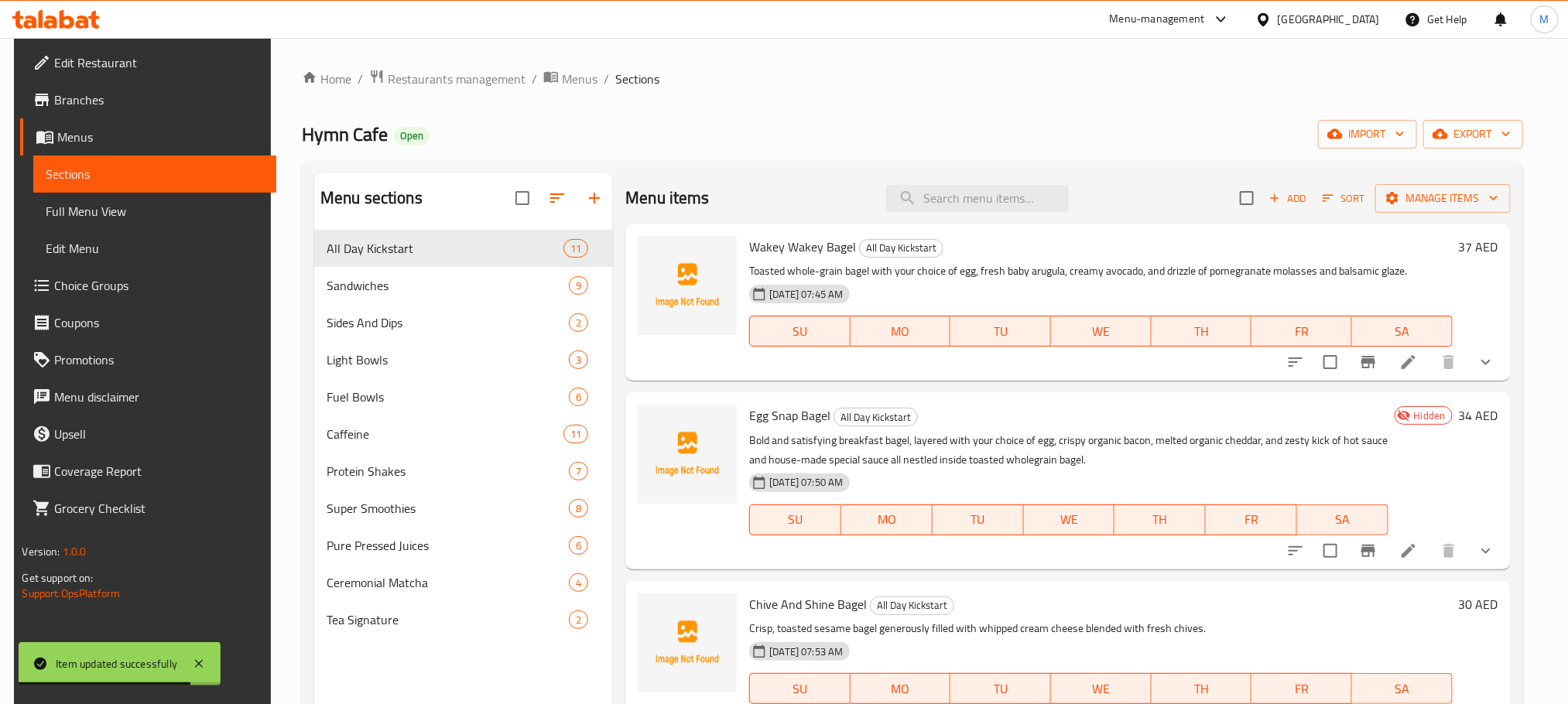
click at [1082, 130] on div "Hymn Cafe Open import export" at bounding box center [912, 134] width 1221 height 29
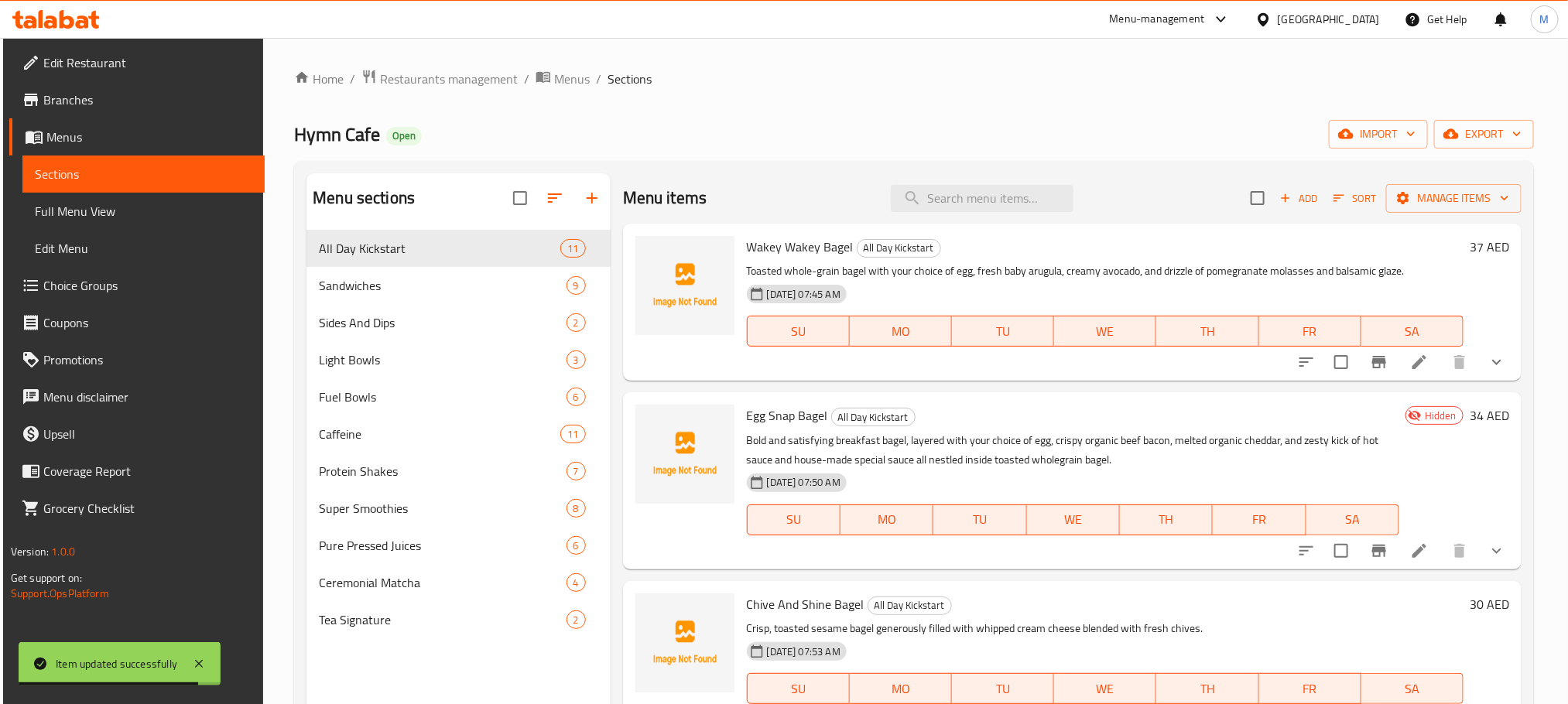
drag, startPoint x: 987, startPoint y: 232, endPoint x: 981, endPoint y: 227, distance: 7.8
click at [984, 233] on div "Wakey Wakey Bagel All Day Kickstart Toasted whole-grain bagel with your choice …" at bounding box center [1105, 302] width 729 height 145
click at [991, 204] on input "search" at bounding box center [981, 198] width 183 height 27
paste input "Egg Snap Bagel"
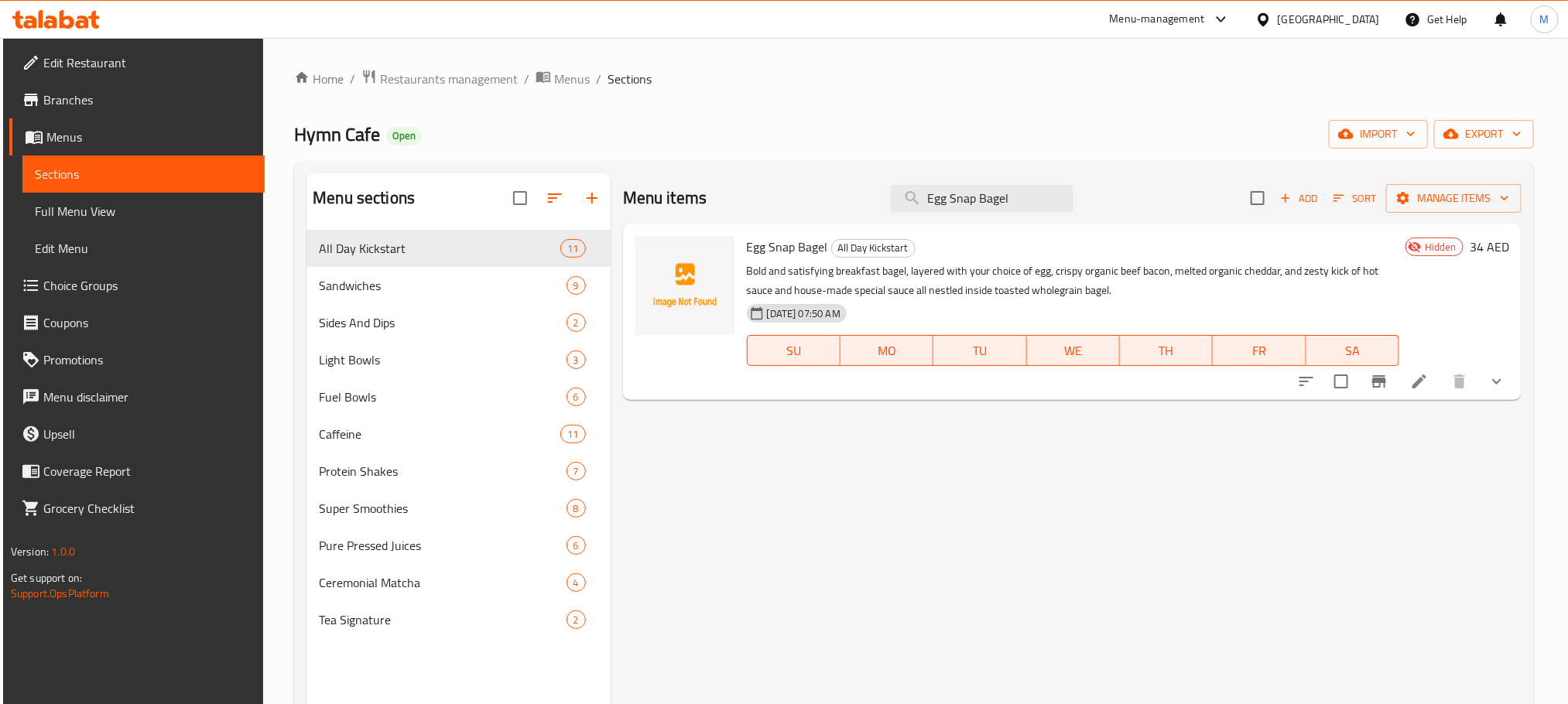
type input "Egg Snap Bagel"
click at [1496, 381] on icon "show more" at bounding box center [1496, 382] width 9 height 6
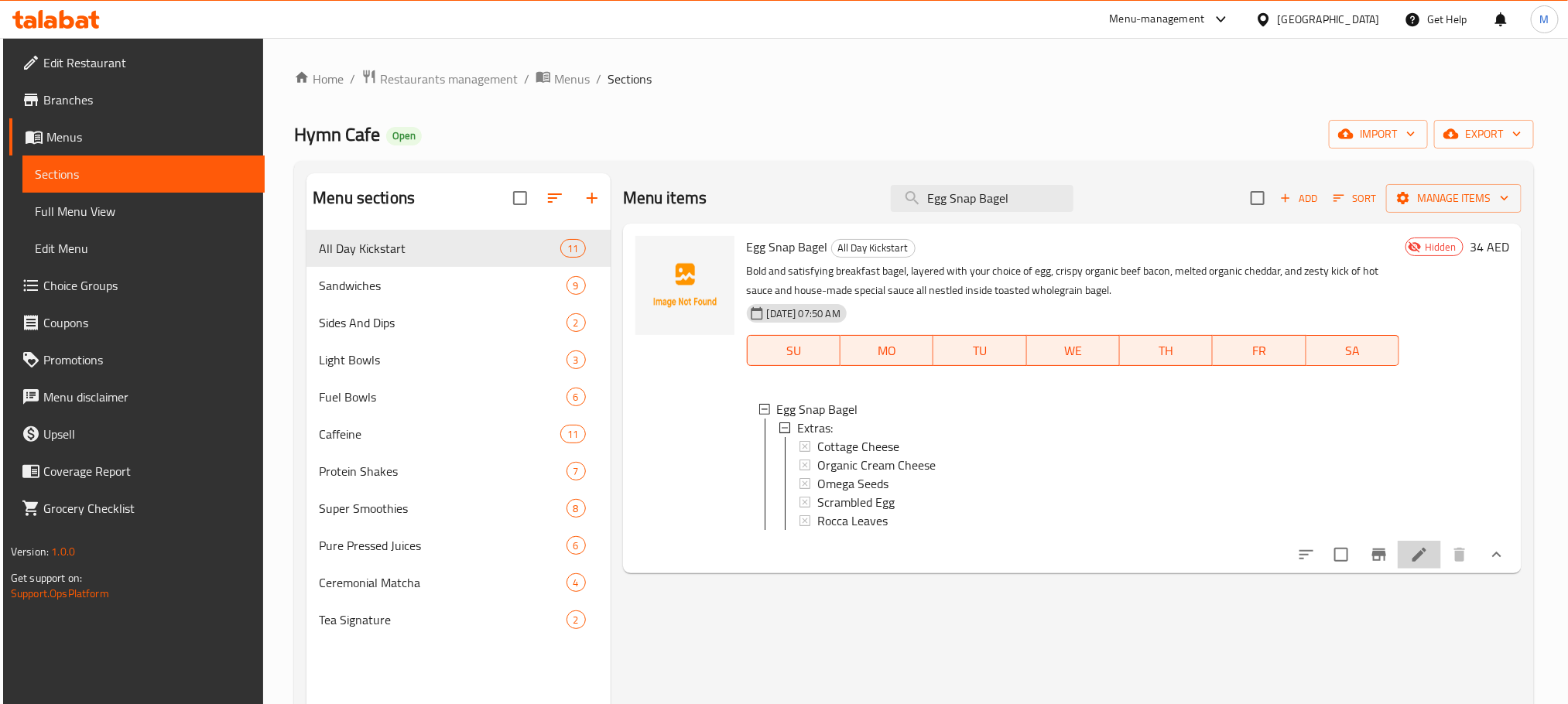
click at [1419, 562] on icon at bounding box center [1418, 554] width 14 height 14
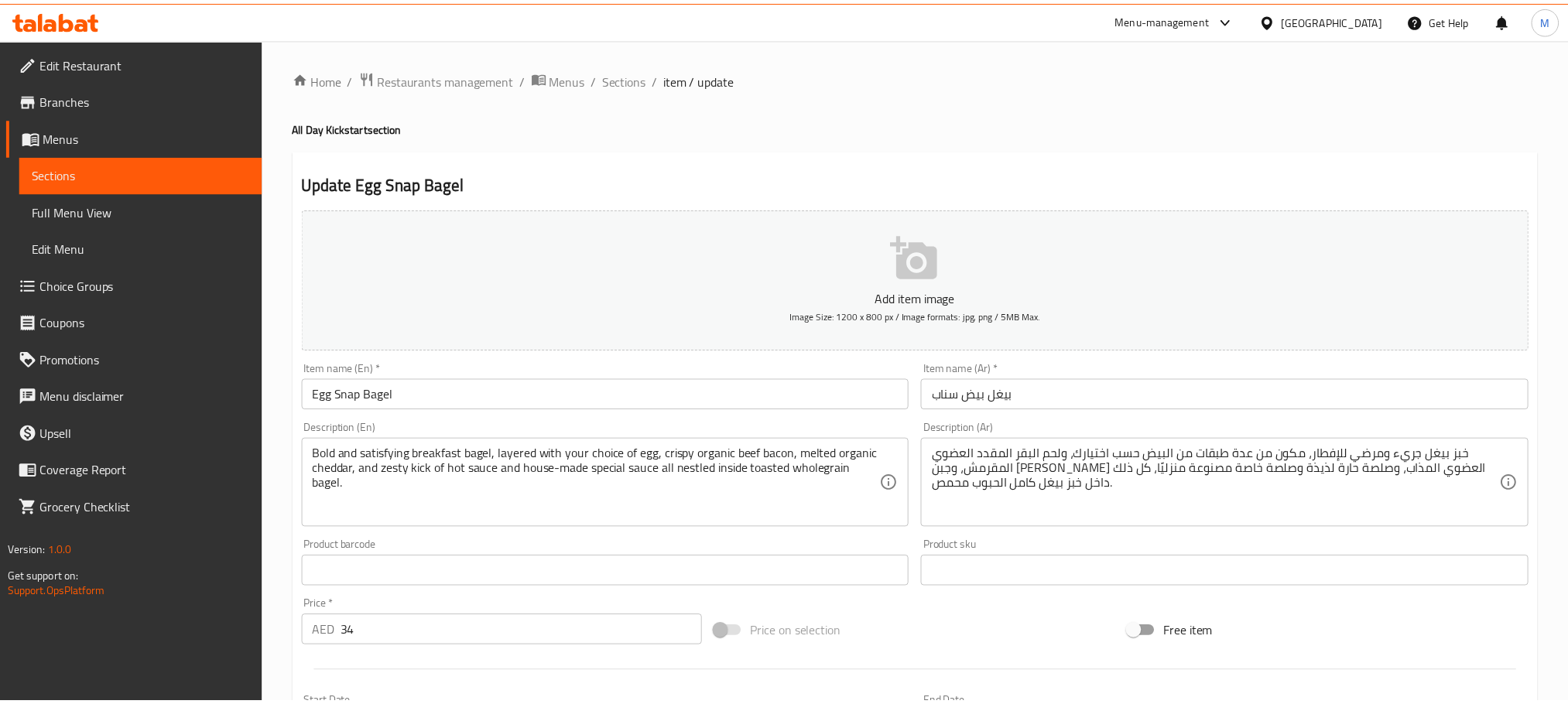
scroll to position [416, 0]
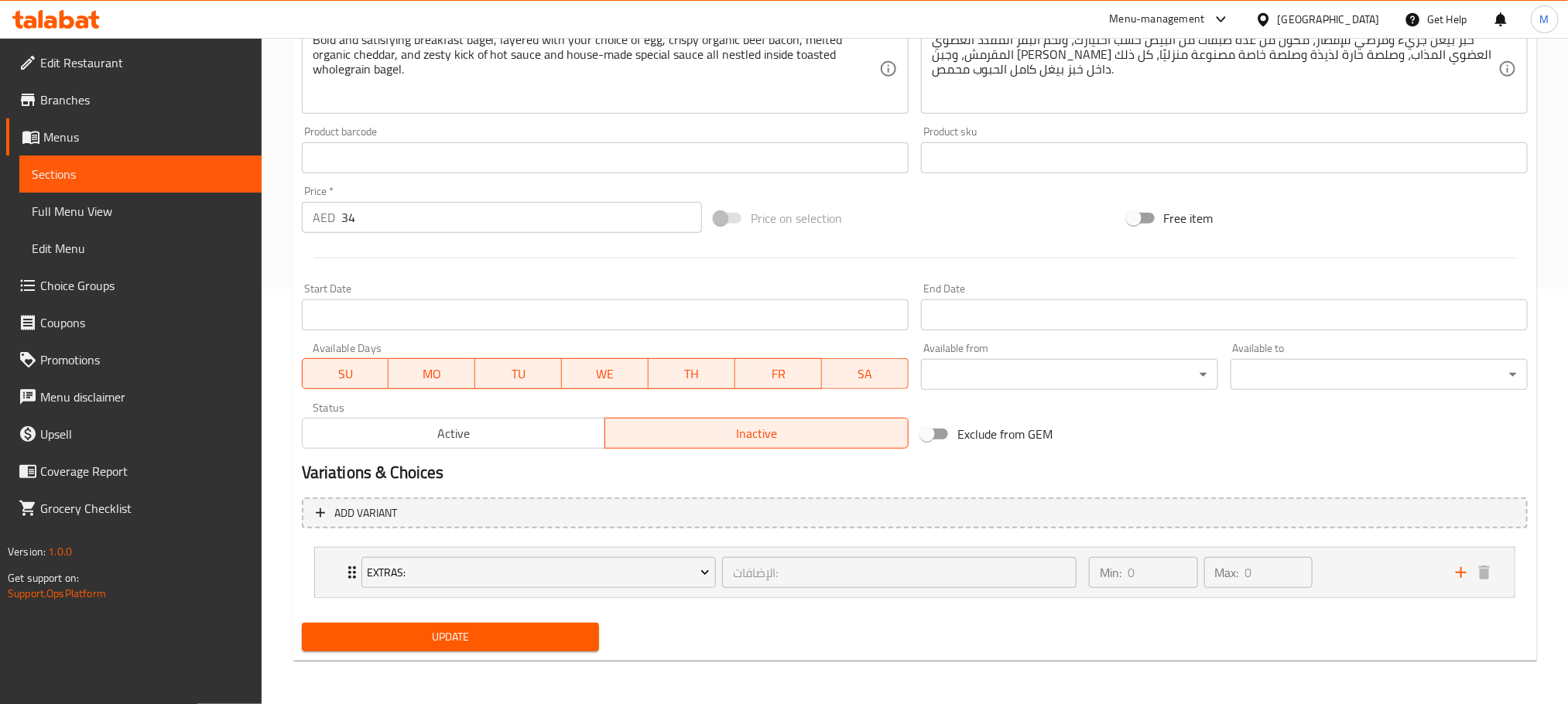
click at [487, 445] on button "Active" at bounding box center [454, 433] width 304 height 31
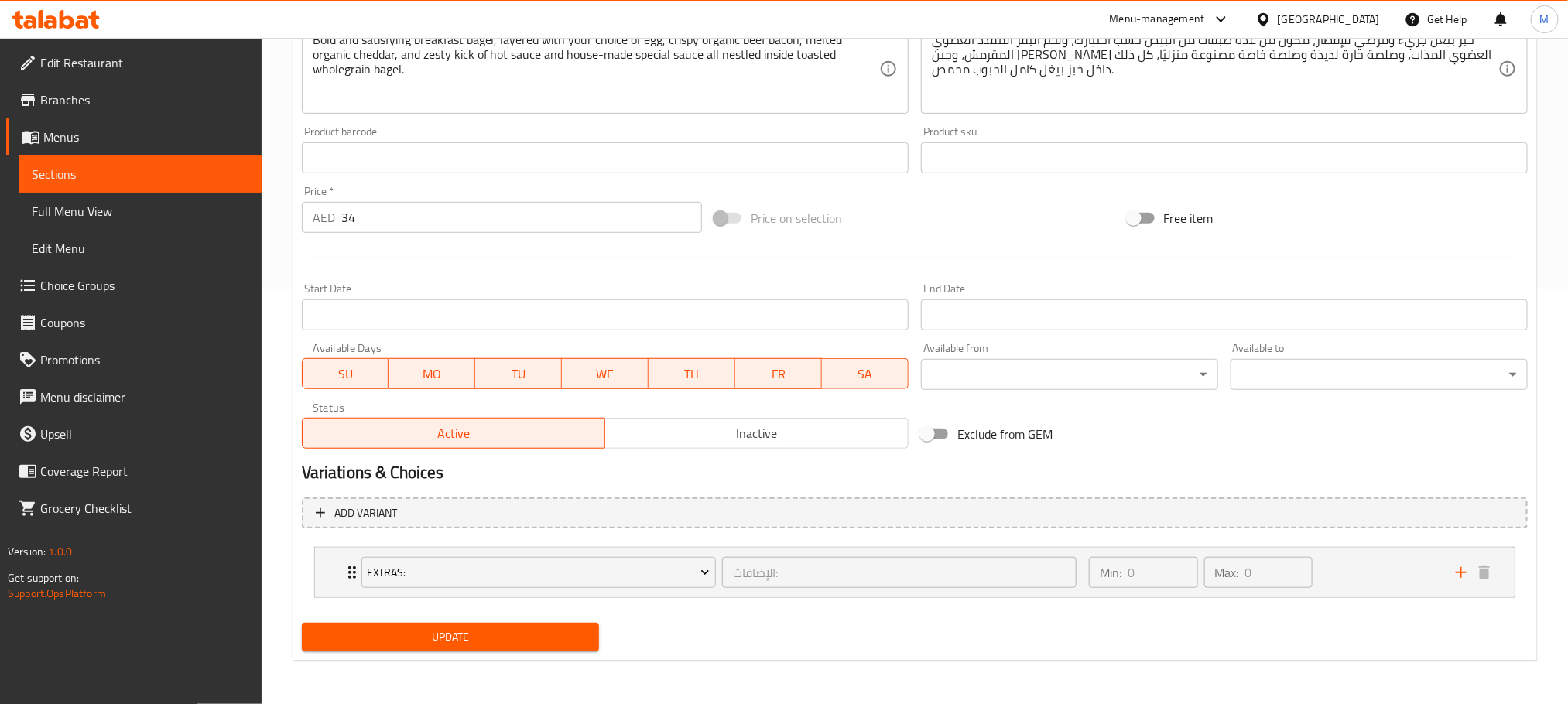
click at [499, 625] on button "Update" at bounding box center [450, 637] width 297 height 29
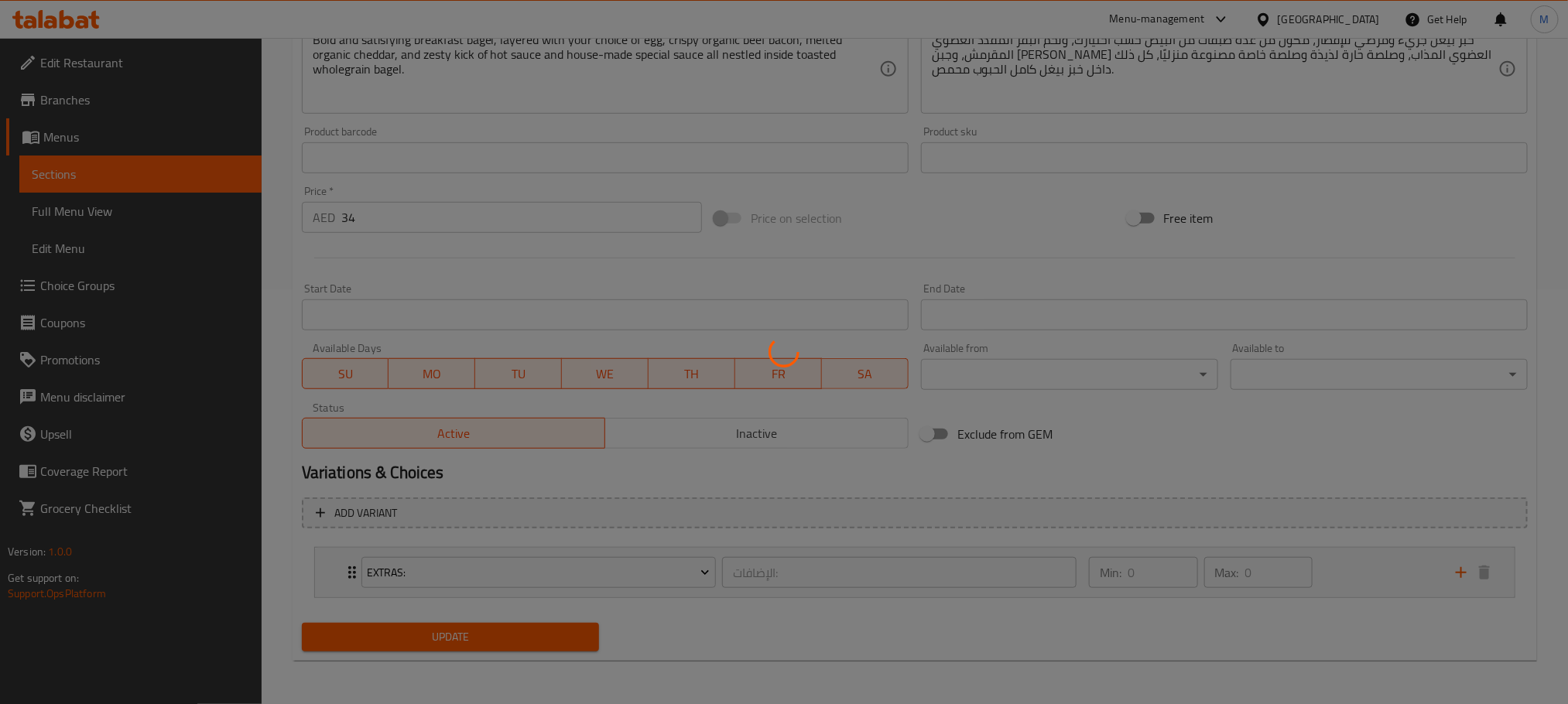
scroll to position [0, 0]
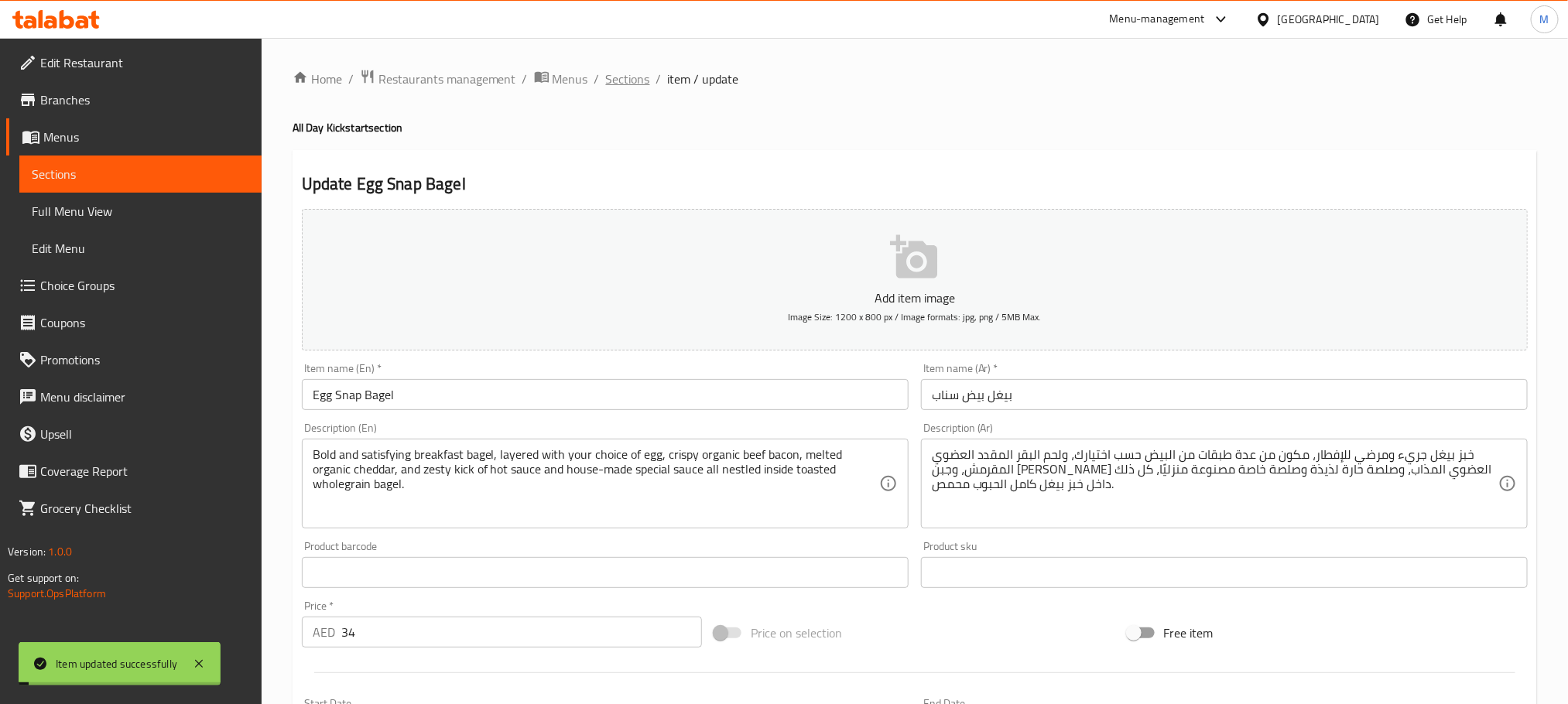
click at [630, 75] on span "Sections" at bounding box center [627, 78] width 44 height 18
